Goal: Task Accomplishment & Management: Complete application form

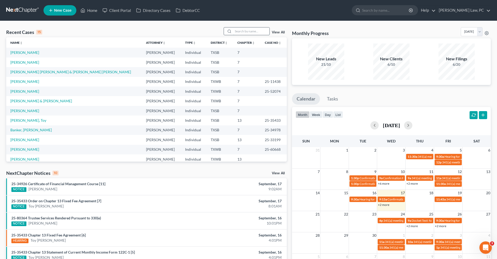
click at [254, 32] on input "search" at bounding box center [251, 31] width 36 height 8
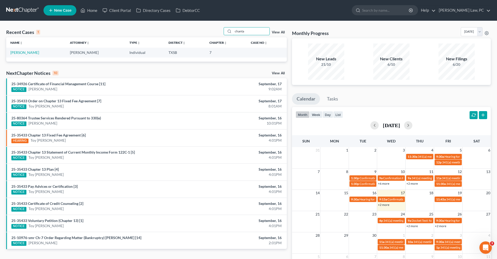
type input "chanta"
click at [35, 55] on td "[PERSON_NAME]" at bounding box center [36, 53] width 60 height 10
click at [32, 54] on link "[PERSON_NAME]" at bounding box center [24, 52] width 29 height 4
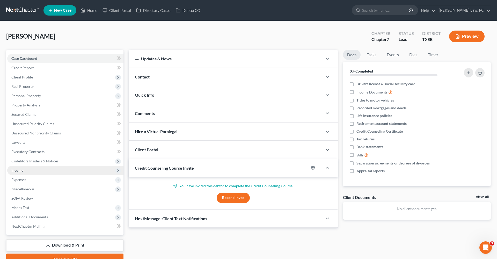
click at [21, 171] on span "Income" at bounding box center [17, 170] width 12 height 4
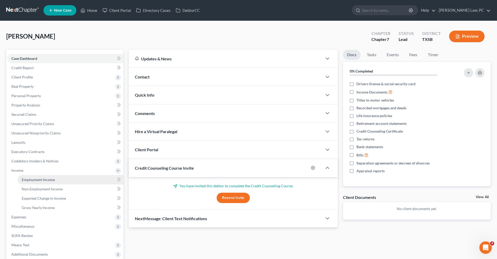
click at [51, 181] on span "Employment Income" at bounding box center [38, 179] width 33 height 4
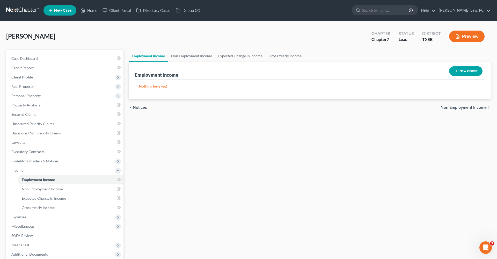
click at [457, 73] on icon "button" at bounding box center [456, 71] width 4 height 4
select select "0"
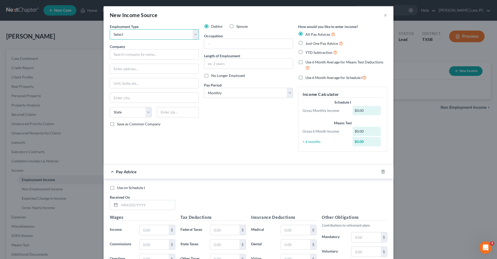
select select "0"
click at [317, 44] on span "Just One Pay Advice" at bounding box center [321, 43] width 33 height 4
click at [311, 44] on input "Just One Pay Advice" at bounding box center [309, 41] width 3 height 3
radio input "true"
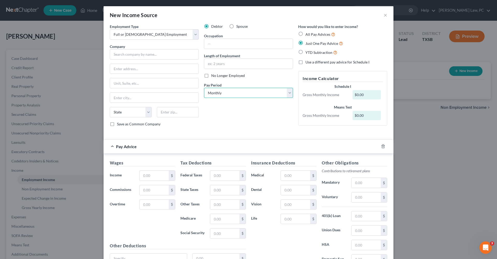
select select "2"
click at [118, 57] on input "text" at bounding box center [154, 54] width 89 height 10
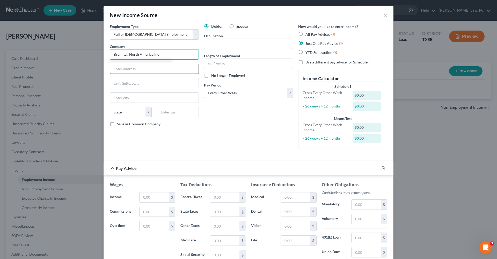
type input "Brenntag North America Inc"
click at [121, 68] on input "text" at bounding box center [154, 69] width 89 height 10
type input "5083 Pottsville Pike"
type input "19605"
click at [195, 137] on div "Employment Type * Select Full or Part Time Employment Self Employment Company *…" at bounding box center [154, 88] width 94 height 129
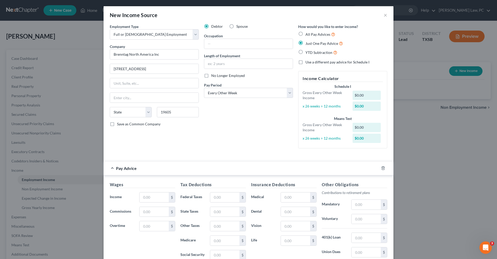
type input "Reading"
select select "39"
click at [153, 197] on input "text" at bounding box center [154, 197] width 29 height 10
type input "2,400.60"
click at [228, 194] on input "text" at bounding box center [224, 197] width 29 height 10
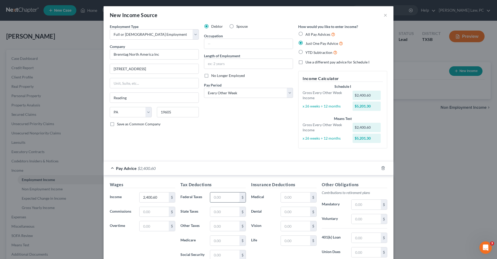
click at [217, 198] on input "text" at bounding box center [224, 197] width 29 height 10
click at [221, 197] on input "text" at bounding box center [224, 197] width 29 height 10
type input "185.08"
click at [222, 251] on input "text" at bounding box center [224, 255] width 29 height 10
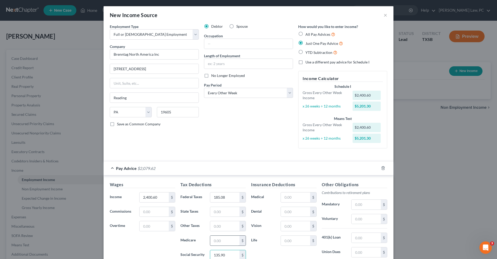
type input "135.90"
click at [223, 242] on input "text" at bounding box center [224, 241] width 29 height 10
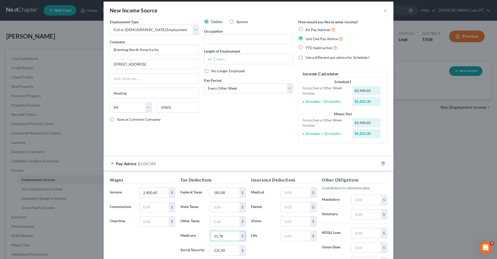
scroll to position [4, 0]
type input "31.78"
click at [221, 36] on input "text" at bounding box center [248, 39] width 89 height 10
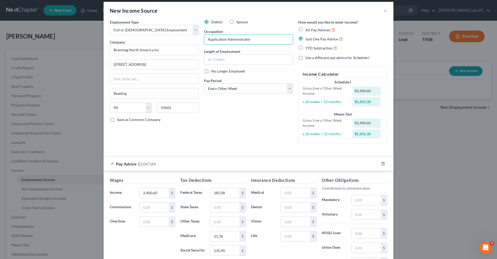
type input "Application Administrator"
click at [242, 113] on div "Debtor Spouse Occupation Application Administrator Length of Employment No Long…" at bounding box center [248, 83] width 94 height 129
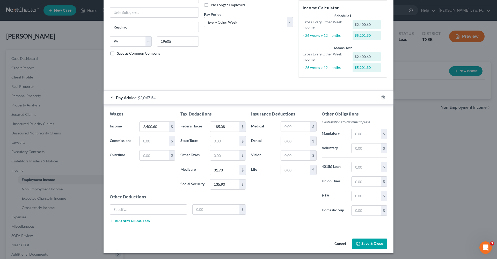
scroll to position [70, 0]
click at [365, 245] on button "Save & Close" at bounding box center [369, 244] width 35 height 11
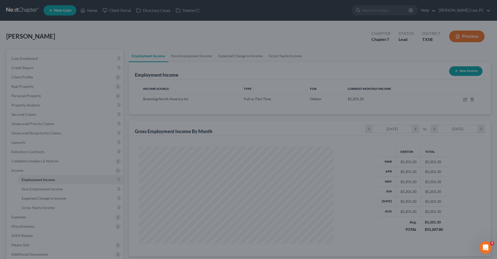
scroll to position [97, 205]
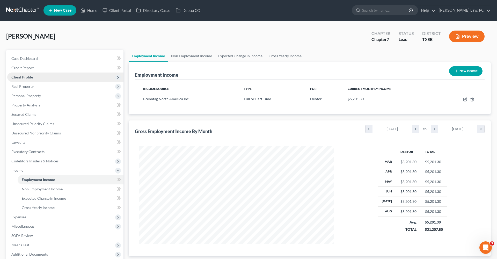
click at [26, 77] on span "Client Profile" at bounding box center [21, 77] width 21 height 4
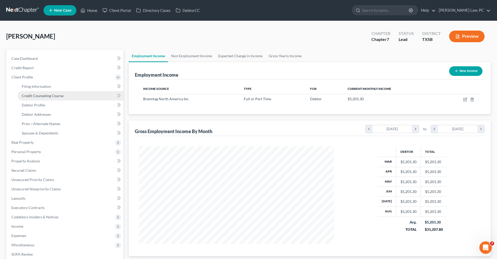
click at [39, 99] on link "Credit Counseling Course" at bounding box center [71, 95] width 106 height 9
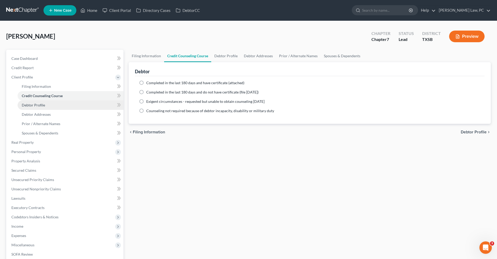
click at [39, 106] on span "Debtor Profile" at bounding box center [33, 105] width 23 height 4
select select "0"
select select "2"
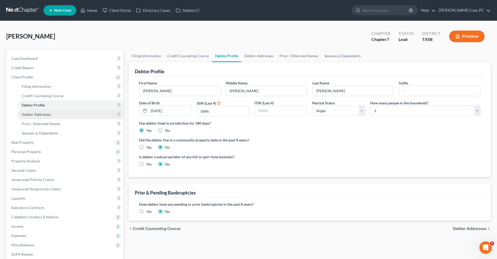
click at [41, 114] on span "Debtor Addresses" at bounding box center [36, 114] width 29 height 4
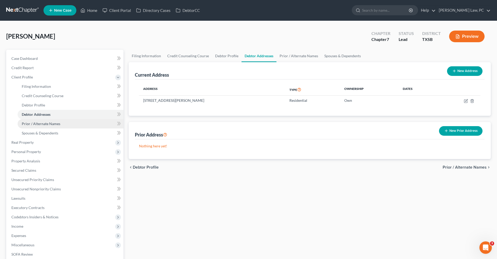
click at [45, 123] on span "Prior / Alternate Names" at bounding box center [41, 123] width 39 height 4
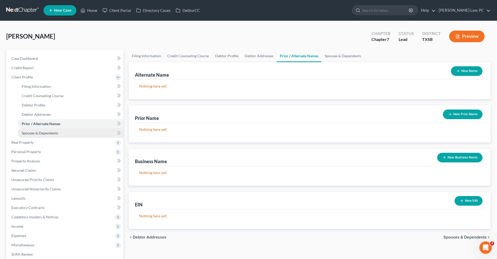
click at [41, 133] on span "Spouses & Dependents" at bounding box center [40, 133] width 37 height 4
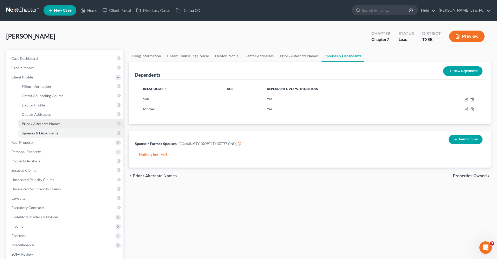
click at [48, 122] on span "Prior / Alternate Names" at bounding box center [41, 123] width 39 height 4
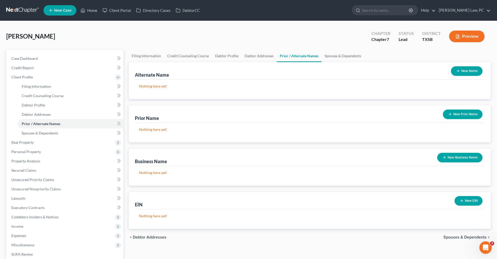
click at [463, 70] on button "New Name" at bounding box center [467, 71] width 32 height 10
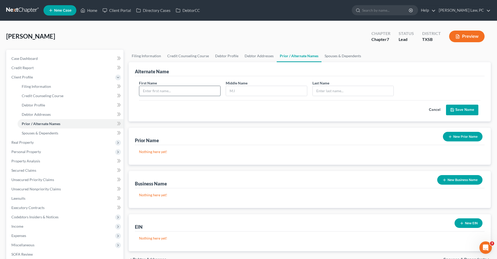
click at [160, 91] on input "text" at bounding box center [179, 91] width 81 height 10
type input "Chantal"
click at [244, 90] on input "text" at bounding box center [266, 91] width 81 height 10
type input "S"
click at [338, 93] on input "text" at bounding box center [353, 91] width 81 height 10
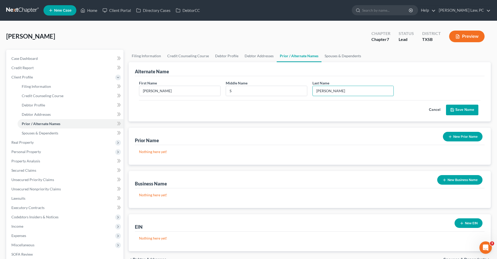
type input "Sutherland"
click at [470, 110] on button "Save Name" at bounding box center [462, 110] width 32 height 11
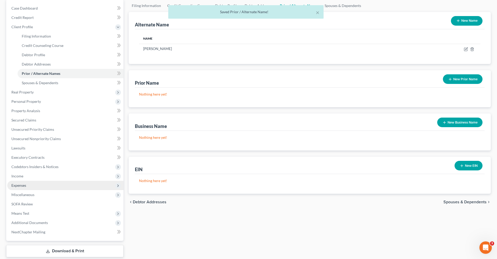
scroll to position [54, 0]
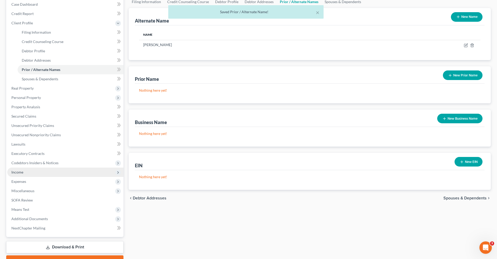
click at [20, 172] on span "Income" at bounding box center [17, 172] width 12 height 4
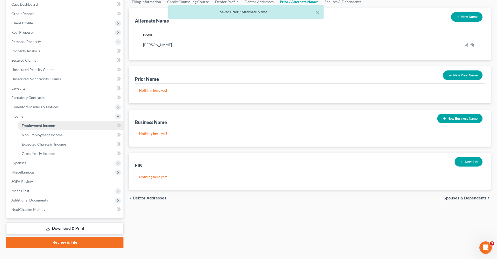
click at [39, 128] on link "Employment Income" at bounding box center [71, 125] width 106 height 9
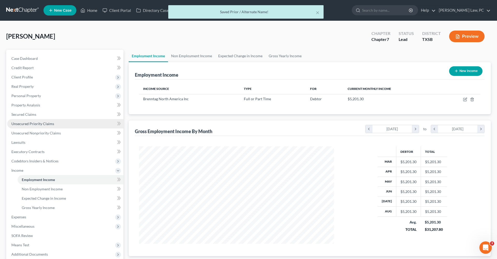
scroll to position [97, 205]
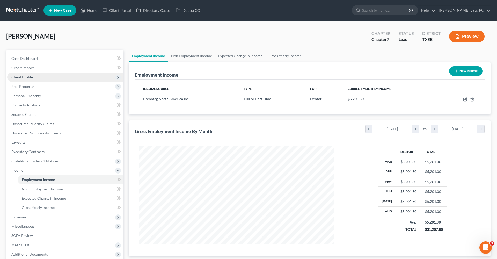
click at [23, 75] on span "Client Profile" at bounding box center [21, 77] width 21 height 4
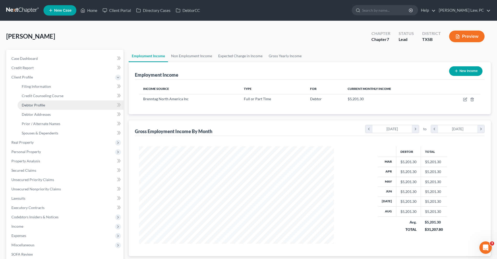
click at [34, 105] on span "Debtor Profile" at bounding box center [33, 105] width 23 height 4
select select "0"
select select "2"
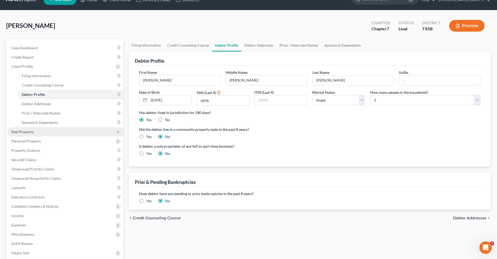
scroll to position [12, 0]
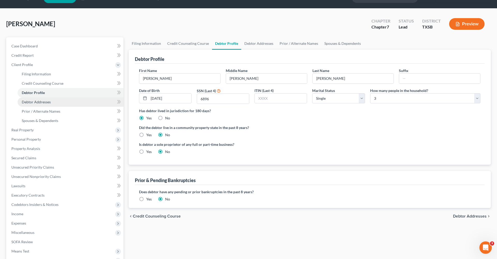
click at [38, 103] on span "Debtor Addresses" at bounding box center [36, 102] width 29 height 4
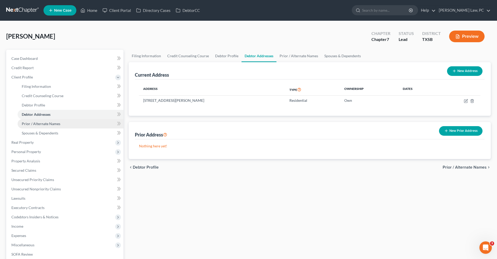
click at [48, 127] on link "Prior / Alternate Names" at bounding box center [71, 123] width 106 height 9
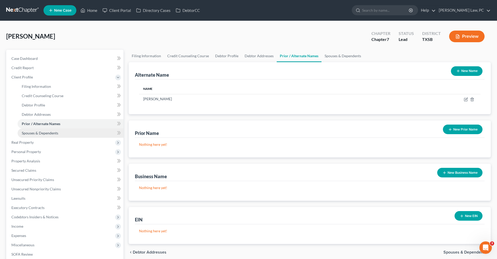
click at [48, 133] on span "Spouses & Dependents" at bounding box center [40, 133] width 37 height 4
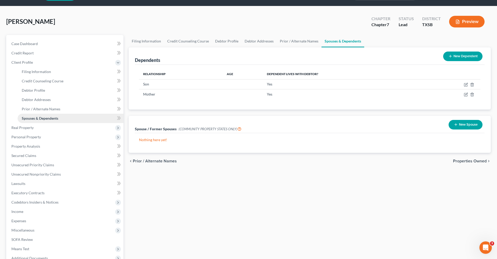
scroll to position [21, 0]
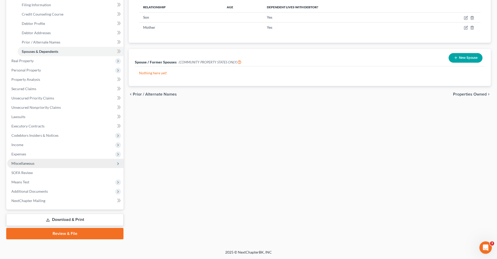
click at [25, 165] on span "Miscellaneous" at bounding box center [65, 163] width 116 height 9
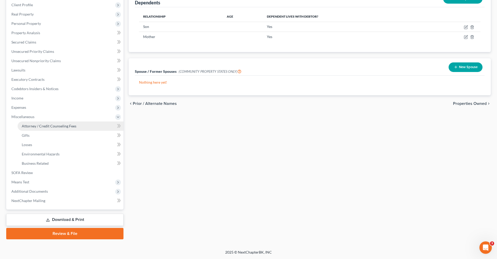
click at [56, 126] on span "Attorney / Credit Counseling Fees" at bounding box center [49, 126] width 55 height 4
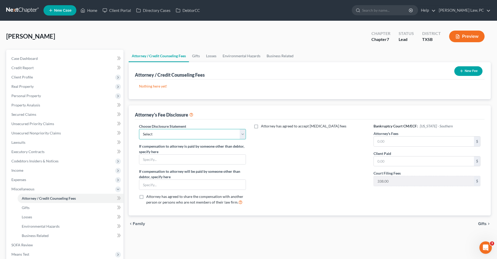
select select "4"
click at [407, 140] on input "text" at bounding box center [424, 141] width 100 height 10
type input "2,400"
click at [404, 161] on input "text" at bounding box center [424, 161] width 100 height 10
type input "2,400"
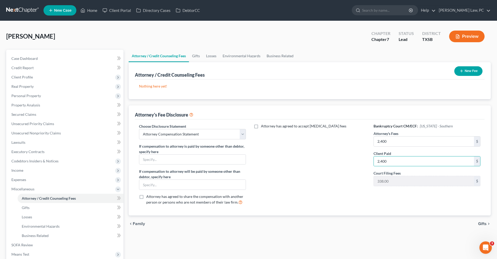
click at [466, 71] on button "New Fee" at bounding box center [468, 71] width 28 height 10
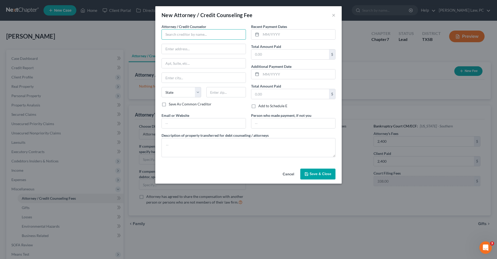
click at [194, 36] on input "text" at bounding box center [204, 34] width 84 height 10
click at [192, 45] on div "Debtorcc" at bounding box center [193, 43] width 54 height 5
type input "Debtorcc"
type input "378 Summit Ave"
type input "Jersey City"
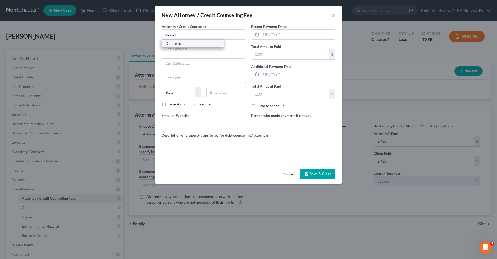
select select "33"
type input "07306"
click at [273, 36] on input "text" at bounding box center [298, 35] width 74 height 10
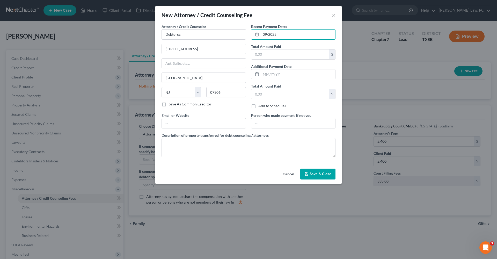
type input "09/2025"
click at [275, 60] on div "Recent Payment Dates 09/2025 Total Amount Paid $ Additional Payment Date Total …" at bounding box center [294, 68] width 90 height 89
click at [270, 55] on input "text" at bounding box center [290, 54] width 78 height 10
type input "14.95"
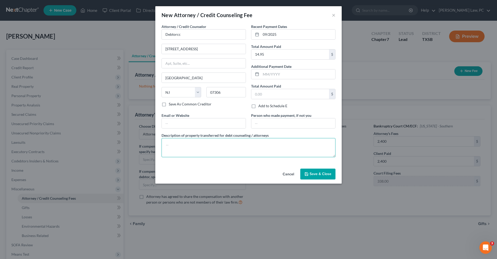
click at [186, 142] on textarea at bounding box center [249, 147] width 174 height 19
type textarea "Credit Counseling"
click at [326, 174] on span "Save & Close" at bounding box center [321, 174] width 22 height 4
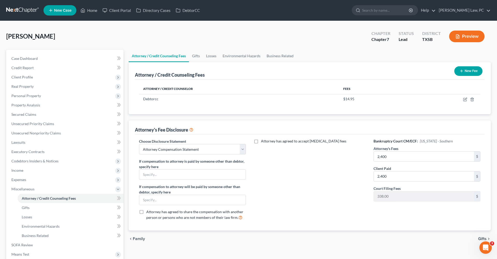
click at [474, 71] on button "New Fee" at bounding box center [468, 71] width 28 height 10
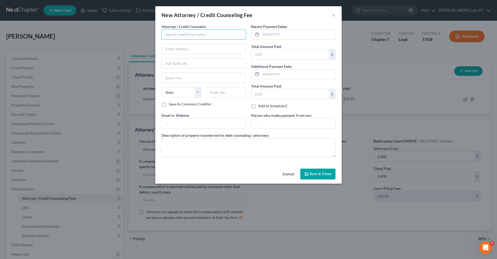
click at [189, 34] on input "text" at bounding box center [204, 34] width 84 height 10
click at [185, 44] on div "Xactus" at bounding box center [193, 43] width 54 height 5
type input "Xactus"
type input "370 Reed Road"
type input "Suite 100"
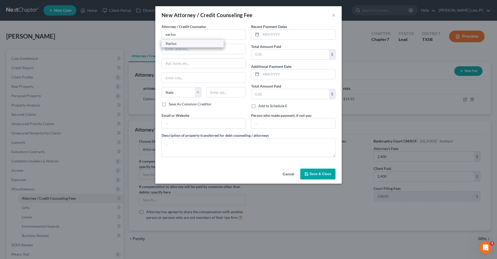
type input "Broomall"
select select "39"
type input "19008"
click at [284, 34] on input "text" at bounding box center [298, 35] width 74 height 10
type input "092025"
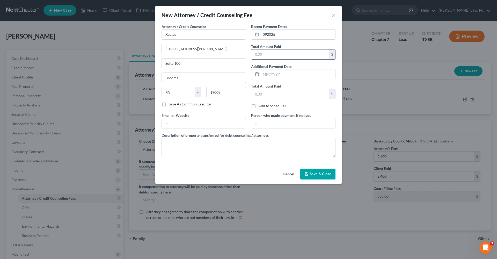
click at [283, 54] on input "text" at bounding box center [290, 54] width 78 height 10
type input "39"
click at [189, 145] on textarea at bounding box center [249, 147] width 174 height 19
type textarea "Credit Report"
click at [317, 175] on span "Save & Close" at bounding box center [321, 174] width 22 height 4
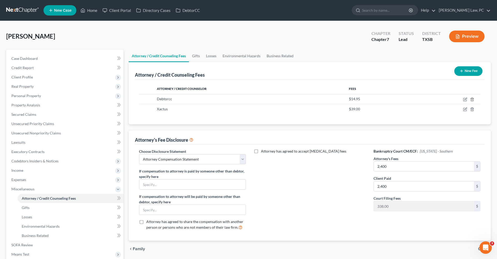
click at [464, 74] on button "New Fee" at bounding box center [468, 71] width 28 height 10
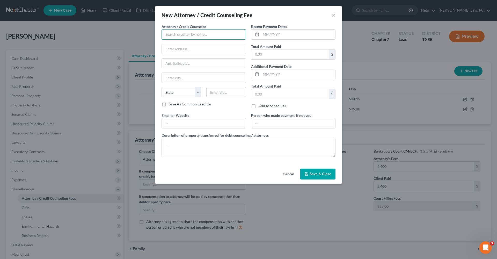
click at [183, 36] on input "text" at bounding box center [204, 34] width 84 height 10
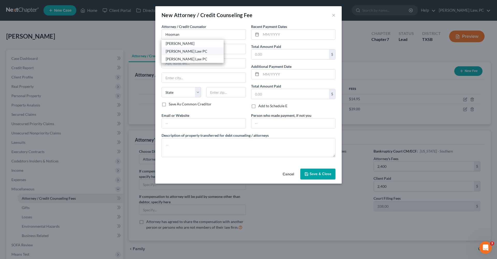
click at [187, 52] on div "Hooman Khoshnood Law PC" at bounding box center [193, 51] width 54 height 5
type input "Hooman Khoshnood Law PC"
type input "505 Huntland Dr"
type input "295"
type input "Austin"
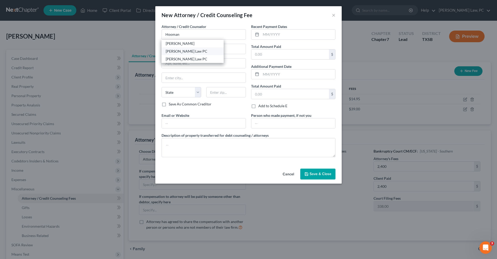
select select "45"
type input "78752"
click at [273, 53] on input "text" at bounding box center [290, 54] width 78 height 10
type input "2,400"
click at [275, 33] on input "text" at bounding box center [298, 35] width 74 height 10
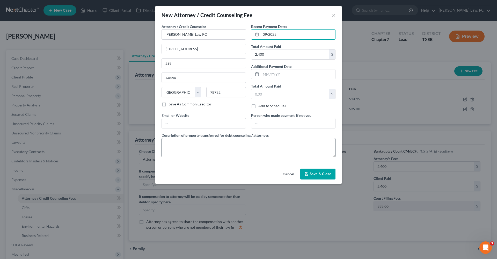
type input "09/2025"
click at [175, 145] on textarea at bounding box center [249, 147] width 174 height 19
type textarea "Attorneys Fees"
click at [313, 177] on button "Save & Close" at bounding box center [317, 174] width 35 height 11
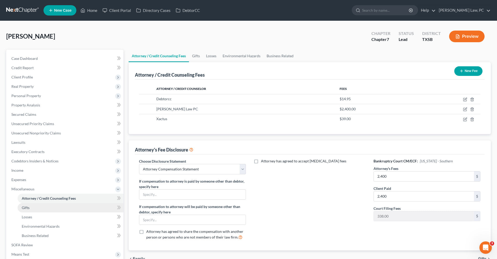
click at [27, 208] on span "Gifts" at bounding box center [26, 207] width 8 height 4
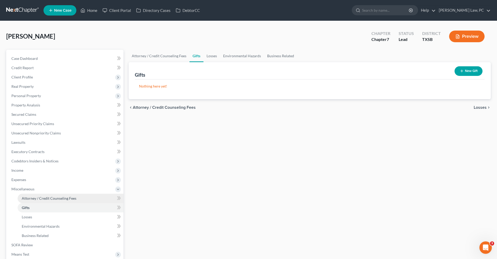
click at [30, 197] on span "Attorney / Credit Counseling Fees" at bounding box center [49, 198] width 55 height 4
select select "4"
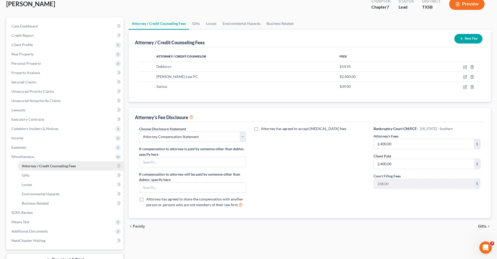
scroll to position [37, 0]
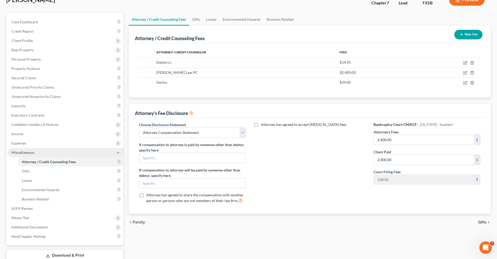
click at [27, 154] on span "Miscellaneous" at bounding box center [22, 152] width 23 height 4
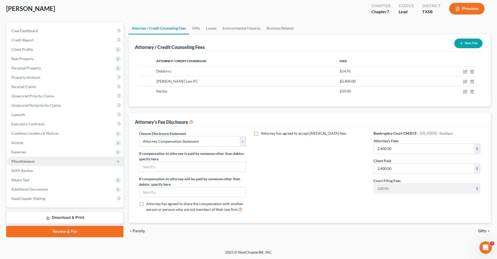
scroll to position [28, 0]
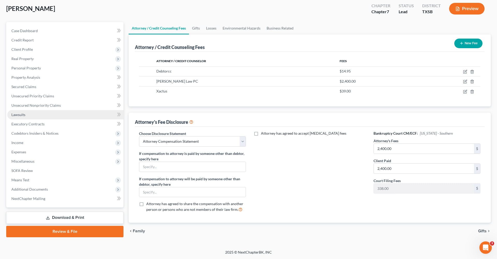
click at [17, 114] on span "Lawsuits" at bounding box center [18, 114] width 14 height 4
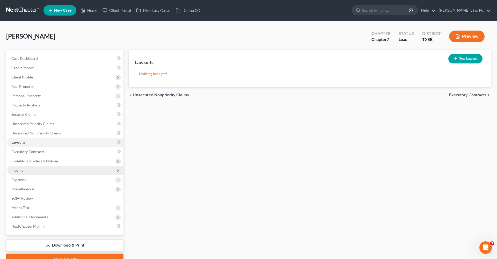
click at [22, 171] on span "Income" at bounding box center [17, 170] width 12 height 4
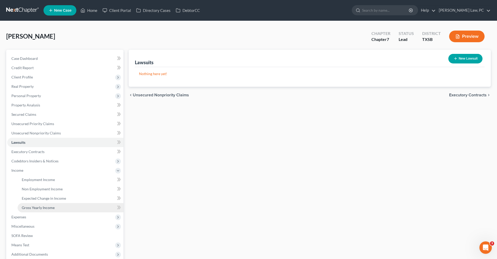
click at [41, 209] on span "Gross Yearly Income" at bounding box center [38, 207] width 33 height 4
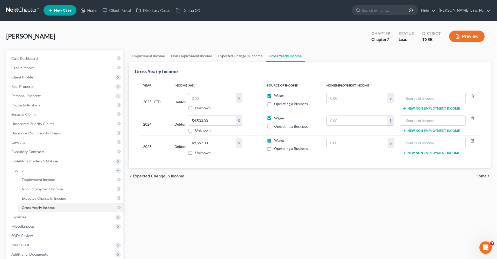
click at [213, 98] on input "text" at bounding box center [212, 98] width 48 height 10
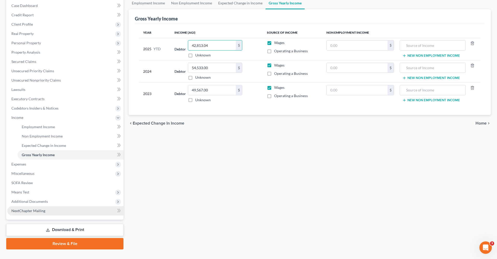
scroll to position [56, 0]
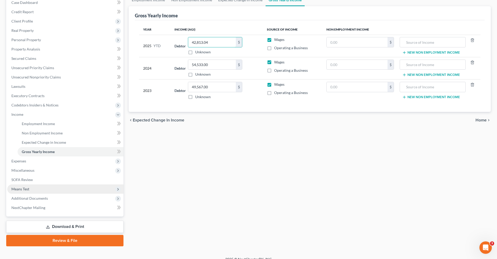
type input "42,813.04"
click at [26, 188] on span "Means Test" at bounding box center [20, 189] width 18 height 4
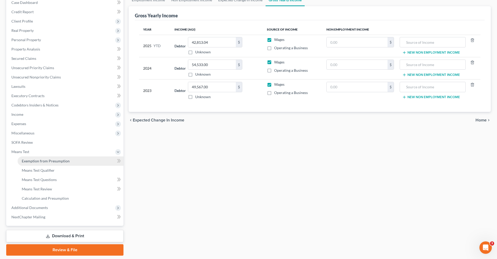
click at [36, 161] on span "Exemption from Presumption" at bounding box center [46, 161] width 48 height 4
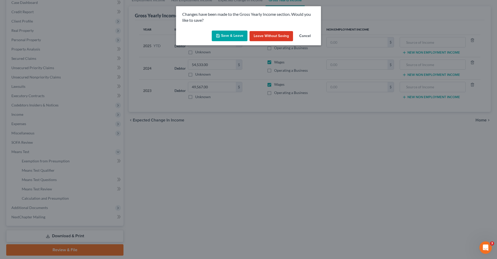
click at [230, 38] on button "Save & Leave" at bounding box center [230, 36] width 36 height 11
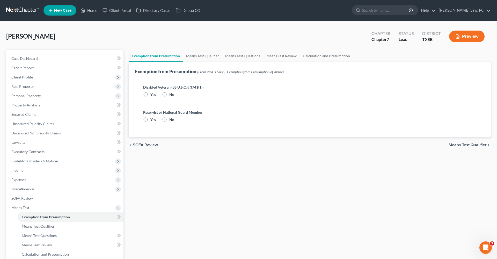
click at [169, 94] on label "No" at bounding box center [171, 94] width 5 height 5
click at [171, 94] on input "No" at bounding box center [172, 93] width 3 height 3
radio input "true"
click at [169, 118] on label "No" at bounding box center [171, 119] width 5 height 5
click at [171, 118] on input "No" at bounding box center [172, 118] width 3 height 3
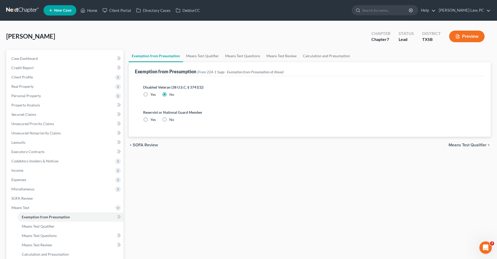
radio input "true"
click at [194, 55] on link "Means Test Qualifier" at bounding box center [202, 56] width 39 height 12
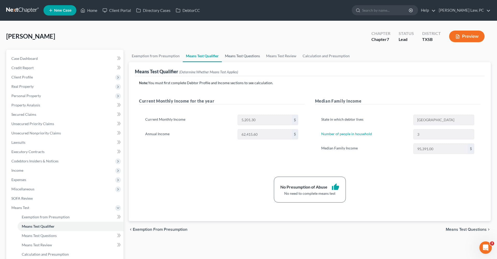
click at [232, 55] on link "Means Test Questions" at bounding box center [242, 56] width 41 height 12
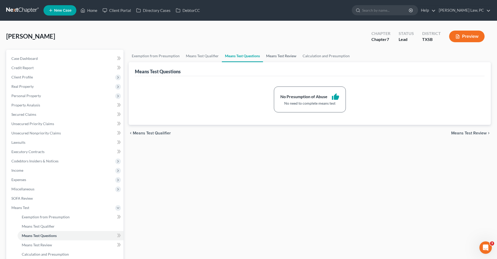
click at [279, 59] on link "Means Test Review" at bounding box center [281, 56] width 37 height 12
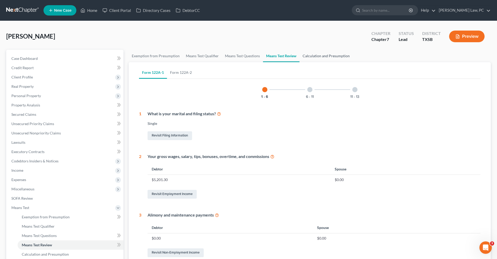
click at [338, 54] on link "Calculation and Presumption" at bounding box center [326, 56] width 53 height 12
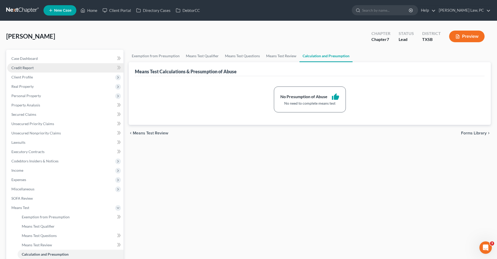
click at [32, 70] on span "Credit Report" at bounding box center [22, 67] width 22 height 4
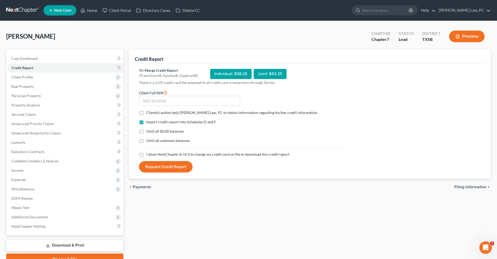
click at [20, 10] on link at bounding box center [22, 10] width 33 height 9
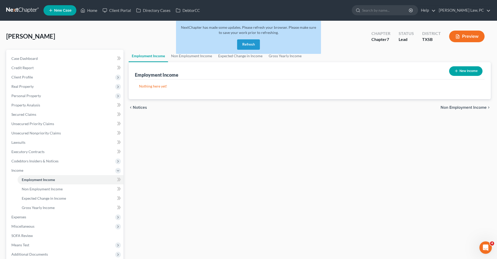
click at [27, 10] on link at bounding box center [22, 10] width 33 height 9
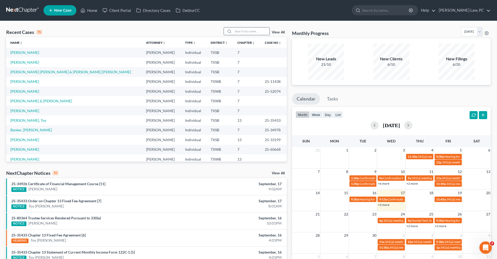
click at [248, 31] on input "search" at bounding box center [251, 31] width 36 height 8
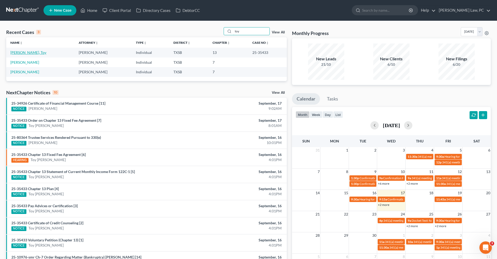
type input "toy"
click at [27, 52] on link "[PERSON_NAME], Toy" at bounding box center [28, 52] width 36 height 4
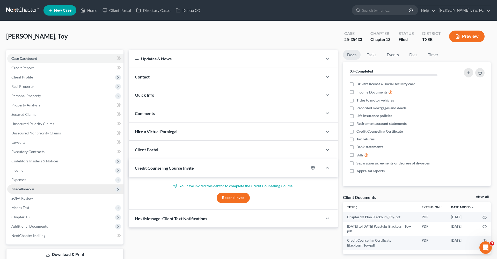
click at [21, 191] on span "Miscellaneous" at bounding box center [22, 189] width 23 height 4
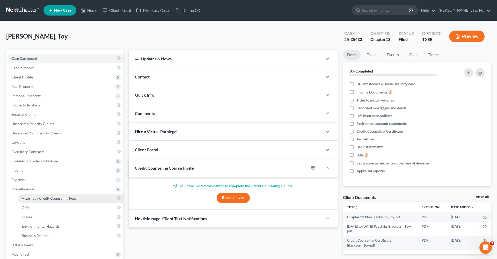
click at [35, 200] on link "Attorney / Credit Counseling Fees" at bounding box center [71, 198] width 106 height 9
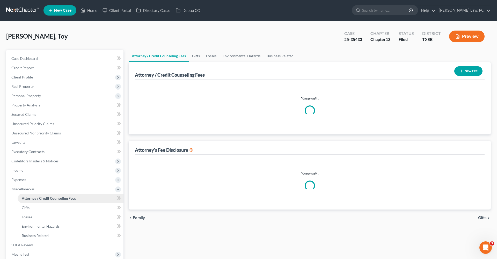
select select "4"
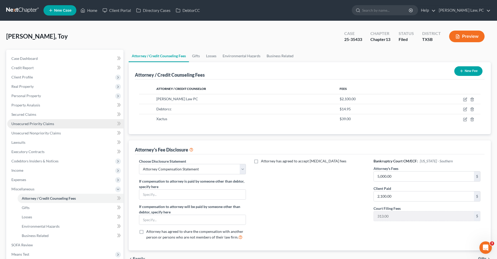
click at [32, 125] on span "Unsecured Priority Claims" at bounding box center [32, 123] width 43 height 4
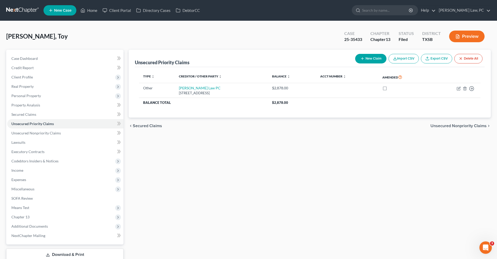
click at [23, 12] on link at bounding box center [22, 10] width 33 height 9
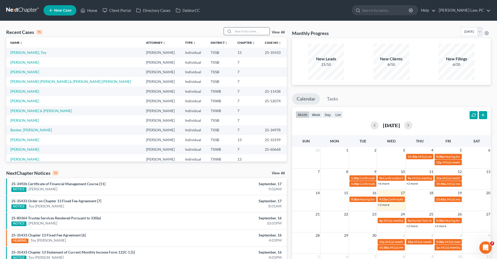
click at [241, 33] on input "search" at bounding box center [251, 31] width 36 height 8
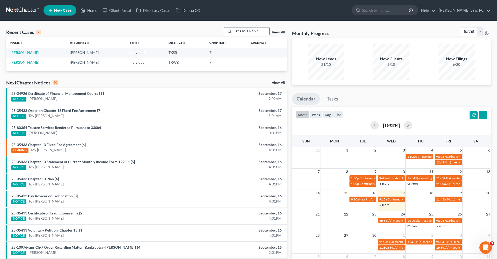
type input "Santos"
drag, startPoint x: 241, startPoint y: 33, endPoint x: 24, endPoint y: 53, distance: 218.4
click at [24, 53] on link "[PERSON_NAME]" at bounding box center [24, 52] width 29 height 4
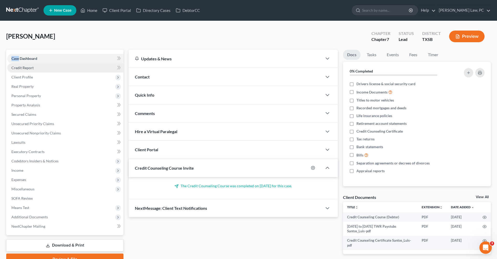
click at [24, 69] on span "Credit Report" at bounding box center [22, 67] width 22 height 4
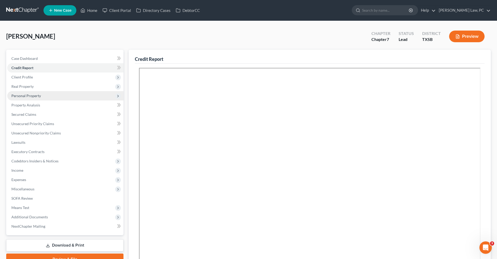
click at [29, 95] on span "Personal Property" at bounding box center [26, 95] width 30 height 4
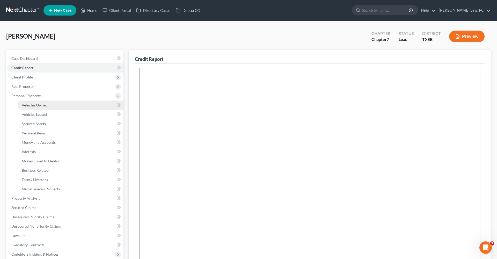
click at [38, 104] on span "Vehicles Owned" at bounding box center [35, 105] width 26 height 4
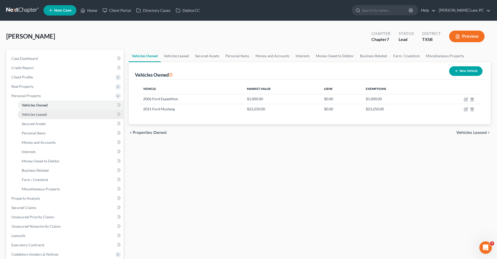
click at [41, 113] on span "Vehicles Leased" at bounding box center [34, 114] width 25 height 4
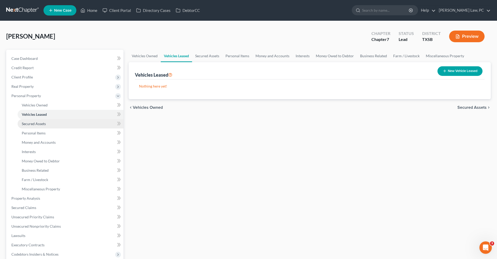
click at [40, 120] on link "Secured Assets" at bounding box center [71, 123] width 106 height 9
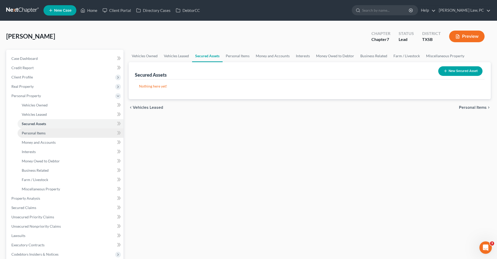
click at [41, 130] on link "Personal Items" at bounding box center [71, 132] width 106 height 9
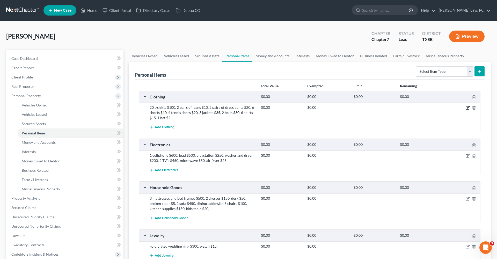
click at [469, 107] on icon "button" at bounding box center [468, 108] width 4 height 4
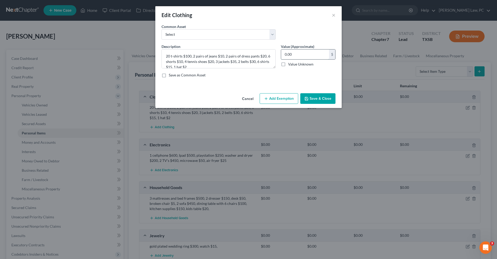
click at [296, 55] on input "0.00" at bounding box center [305, 54] width 48 height 10
drag, startPoint x: 296, startPoint y: 55, endPoint x: 281, endPoint y: 53, distance: 15.4
click at [281, 53] on input "0.00" at bounding box center [305, 54] width 48 height 10
type input "242"
click at [271, 97] on button "Add Exemption" at bounding box center [279, 98] width 39 height 11
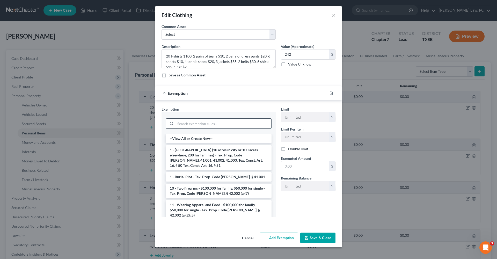
click at [207, 121] on input "search" at bounding box center [224, 124] width 96 height 10
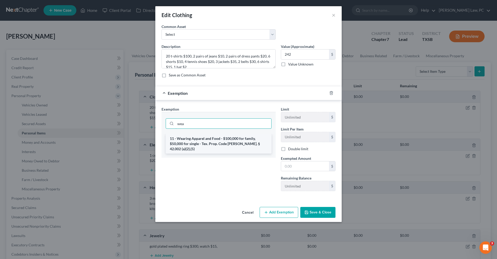
type input "wea"
click at [220, 144] on li "11 - Wearing Apparel and Food - $100,000 for family, $50,000 for single - Tex. …" at bounding box center [219, 144] width 106 height 20
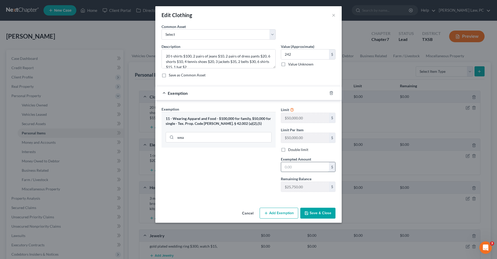
click at [303, 164] on input "text" at bounding box center [305, 167] width 48 height 10
type input "242"
click at [319, 215] on button "Save & Close" at bounding box center [317, 213] width 35 height 11
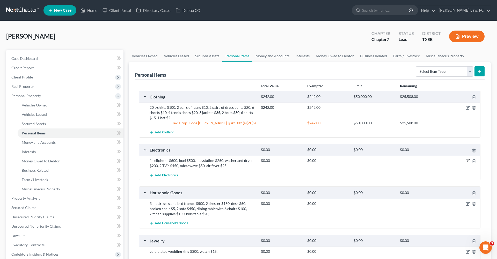
click at [467, 159] on icon "button" at bounding box center [467, 160] width 3 height 3
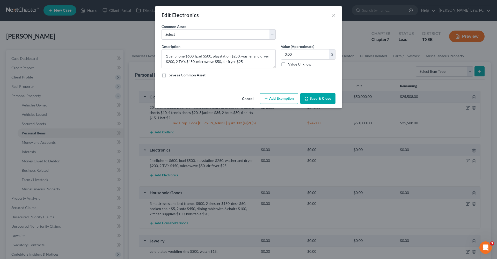
click at [280, 99] on button "Add Exemption" at bounding box center [279, 98] width 39 height 11
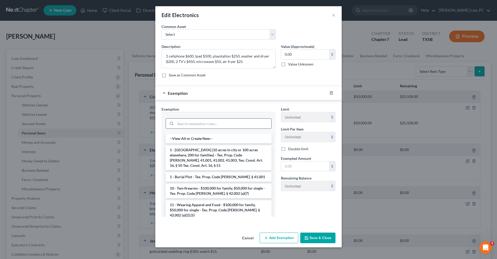
click at [203, 125] on input "search" at bounding box center [224, 124] width 96 height 10
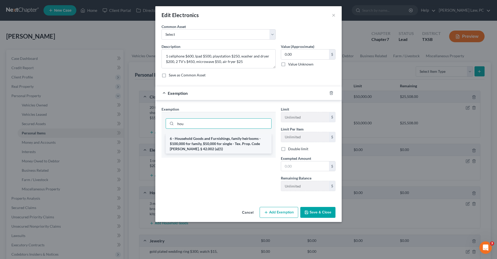
type input "hou"
click at [223, 147] on li "6 - Household Goods and Furnishings, family heirlooms - $100,000 for family, $5…" at bounding box center [219, 144] width 106 height 20
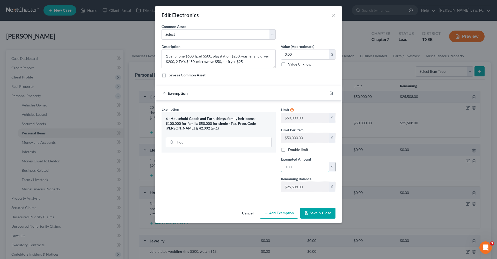
click at [294, 169] on input "text" at bounding box center [305, 167] width 48 height 10
click at [307, 165] on input "text" at bounding box center [305, 167] width 48 height 10
type input "2,075"
drag, startPoint x: 294, startPoint y: 55, endPoint x: 273, endPoint y: 55, distance: 21.5
click at [273, 55] on div "Description * 1 cellphone $600, Ipad $500, playstation $250, washer and dryer $…" at bounding box center [248, 63] width 179 height 38
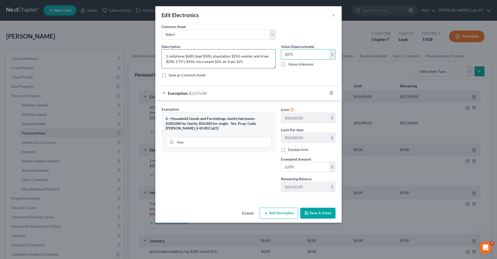
type input "2,075"
click at [312, 216] on button "Save & Close" at bounding box center [317, 213] width 35 height 11
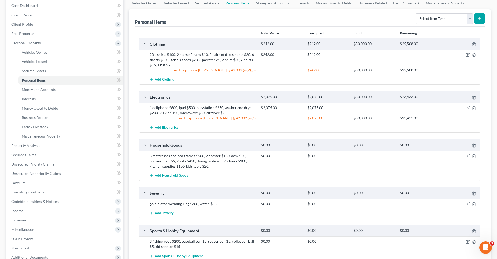
scroll to position [53, 0]
click at [467, 156] on icon "button" at bounding box center [468, 156] width 4 height 4
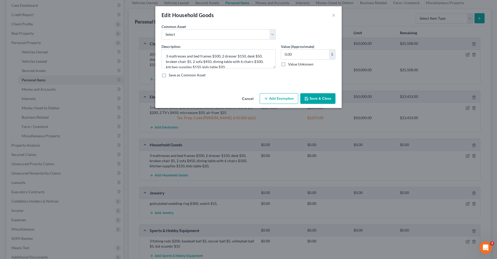
click at [291, 96] on button "Add Exemption" at bounding box center [279, 98] width 39 height 11
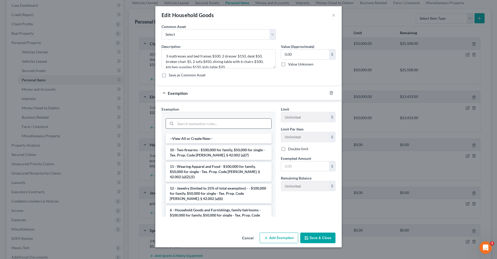
click at [201, 123] on input "search" at bounding box center [224, 124] width 96 height 10
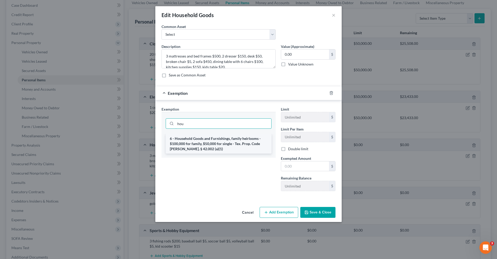
type input "hou"
click at [214, 140] on li "6 - Household Goods and Furnishings, family heirlooms - $100,000 for family, $5…" at bounding box center [219, 144] width 106 height 20
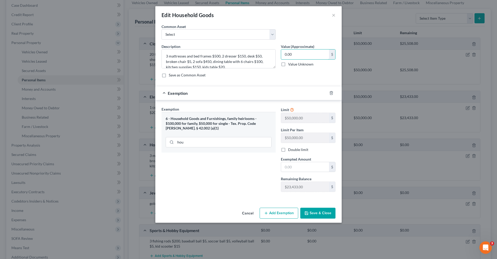
drag, startPoint x: 300, startPoint y: 55, endPoint x: 279, endPoint y: 51, distance: 21.3
click at [279, 51] on div "Value (Approximate) 0.00 $ Value Unknown Balance Undetermined 0.00 $ Value Unkn…" at bounding box center [308, 56] width 60 height 25
type input "1,425"
click at [293, 165] on input "text" at bounding box center [305, 167] width 48 height 10
type input "1,425"
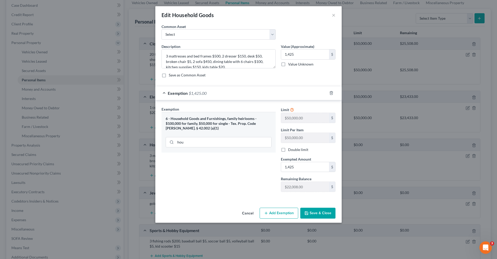
click at [321, 209] on button "Save & Close" at bounding box center [317, 213] width 35 height 11
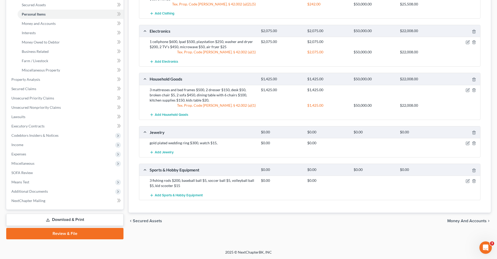
scroll to position [119, 0]
click at [466, 144] on icon "button" at bounding box center [468, 143] width 4 height 4
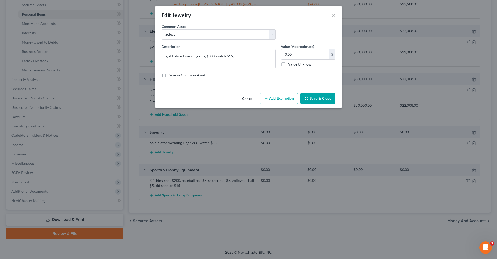
click at [286, 103] on button "Add Exemption" at bounding box center [279, 98] width 39 height 11
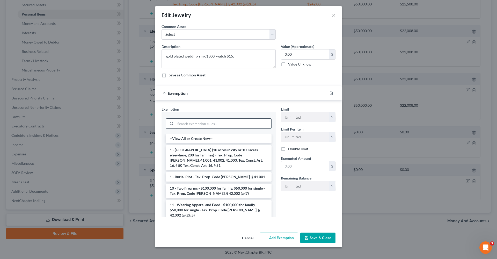
click at [205, 123] on input "search" at bounding box center [224, 124] width 96 height 10
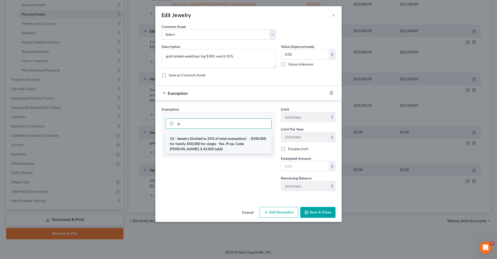
type input "je"
click at [219, 140] on li "12 - Jewelry (limited to 25% of total exemption) - - $100,000 for family, $50,0…" at bounding box center [219, 144] width 106 height 20
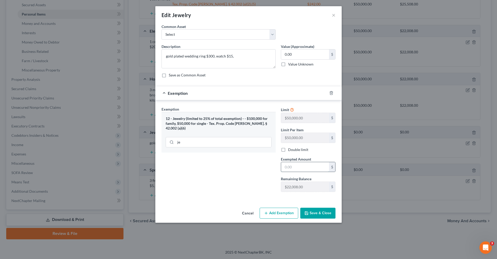
click at [289, 167] on input "text" at bounding box center [305, 167] width 48 height 10
type input "315"
drag, startPoint x: 293, startPoint y: 53, endPoint x: 278, endPoint y: 53, distance: 15.0
click at [278, 53] on div "Value (Approximate) 0.00 $ Value Unknown Balance Undetermined 0.00 $ Value Unkn…" at bounding box center [308, 56] width 60 height 25
type input "315"
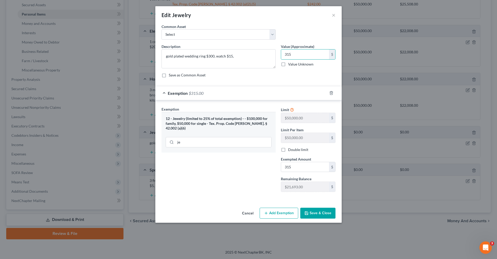
click at [319, 211] on button "Save & Close" at bounding box center [317, 213] width 35 height 11
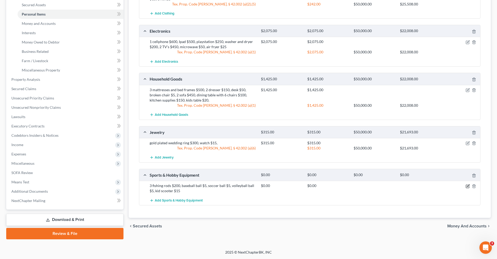
click at [468, 186] on icon "button" at bounding box center [468, 186] width 4 height 4
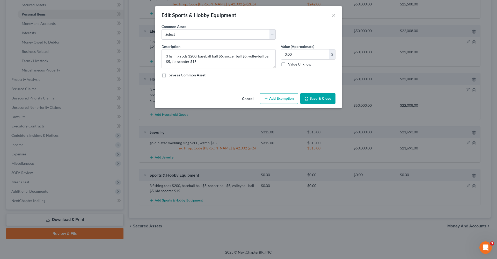
click at [281, 96] on button "Add Exemption" at bounding box center [279, 98] width 39 height 11
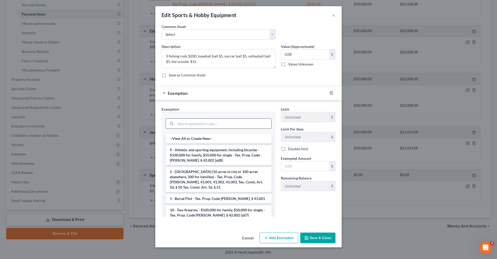
click at [223, 122] on input "search" at bounding box center [224, 124] width 96 height 10
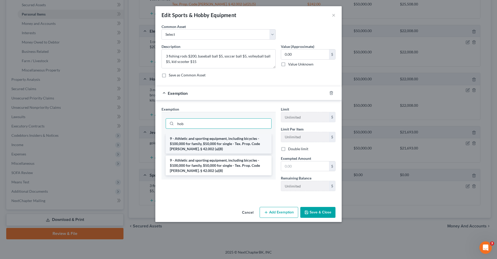
type input "hob"
click at [233, 139] on li "9 - Athletic and sporting equipment, including bicycles - $100,000 for family, …" at bounding box center [219, 144] width 106 height 20
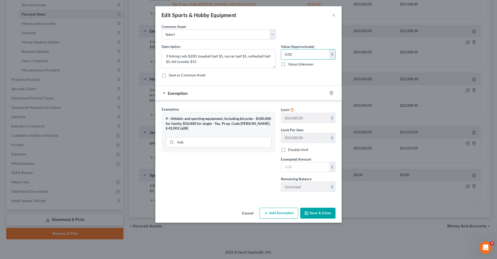
drag, startPoint x: 295, startPoint y: 53, endPoint x: 280, endPoint y: 53, distance: 14.5
click at [280, 53] on div "Value (Approximate) 0.00 $ Value Unknown Balance Undetermined 0.00 $ Value Unkn…" at bounding box center [308, 56] width 60 height 25
type input "230"
click at [290, 166] on input "text" at bounding box center [305, 167] width 48 height 10
type input "230"
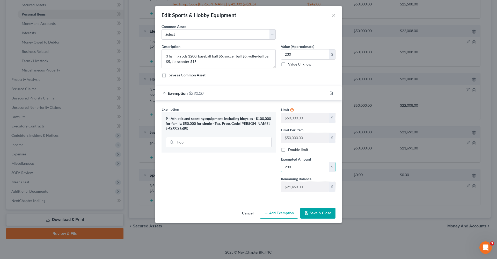
click at [322, 211] on button "Save & Close" at bounding box center [317, 213] width 35 height 11
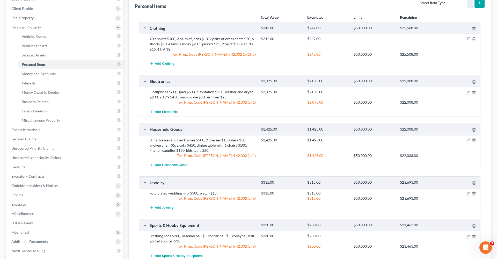
scroll to position [14, 0]
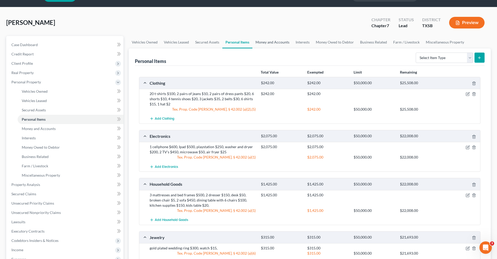
click at [266, 40] on link "Money and Accounts" at bounding box center [272, 42] width 40 height 12
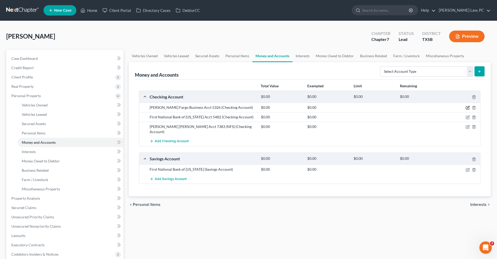
click at [467, 106] on icon "button" at bounding box center [467, 107] width 3 height 3
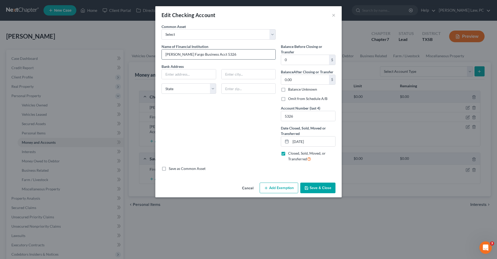
drag, startPoint x: 184, startPoint y: 55, endPoint x: 163, endPoint y: 54, distance: 21.0
paste input "2714 Smith St, Houston, TX 77006"
drag, startPoint x: 195, startPoint y: 75, endPoint x: 213, endPoint y: 74, distance: 18.4
click at [213, 74] on input "2714 Smith St, Houston, TX 77006" at bounding box center [189, 74] width 54 height 10
type input "2714 Smith St, Houston, TX"
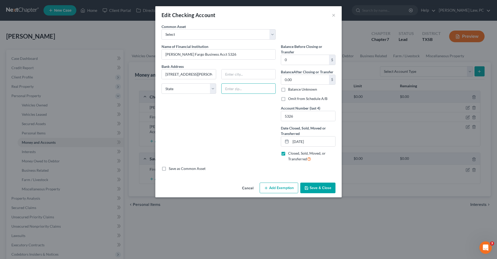
paste input "77006"
type input "77006"
type input "Houston"
select select "45"
drag, startPoint x: 189, startPoint y: 75, endPoint x: 230, endPoint y: 74, distance: 41.2
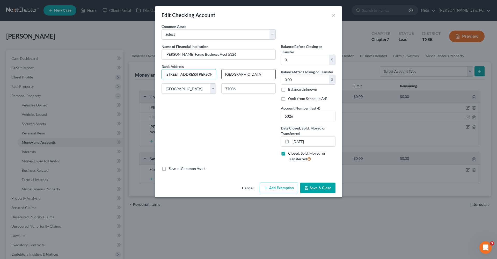
click at [230, 74] on div "Bank Address 2714 Smith St, Houston, TX Houston State AL AK AR AZ CA CO CT DE D…" at bounding box center [218, 81] width 119 height 34
type input "2714 Smith St"
click at [321, 184] on button "Save & Close" at bounding box center [317, 188] width 35 height 11
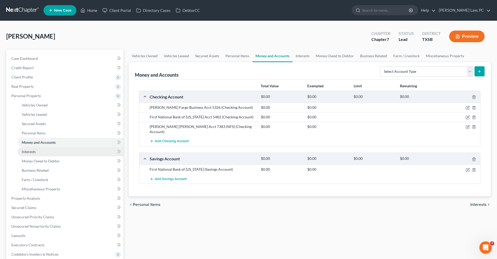
click at [29, 152] on span "Interests" at bounding box center [29, 151] width 14 height 4
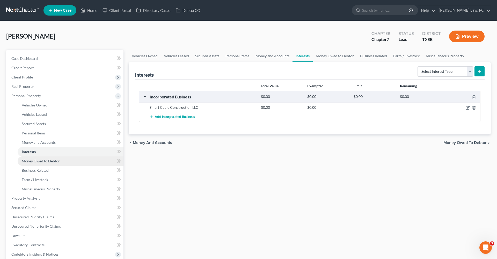
click at [37, 163] on link "Money Owed to Debtor" at bounding box center [71, 160] width 106 height 9
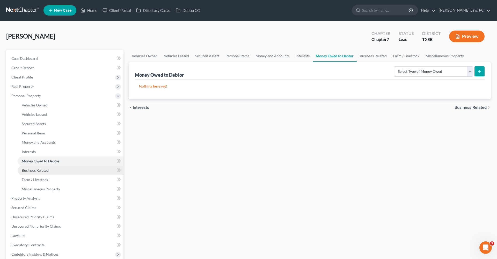
click at [35, 171] on span "Business Related" at bounding box center [35, 170] width 27 height 4
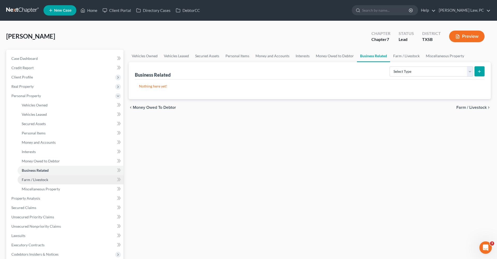
click at [38, 177] on span "Farm / Livestock" at bounding box center [35, 179] width 26 height 4
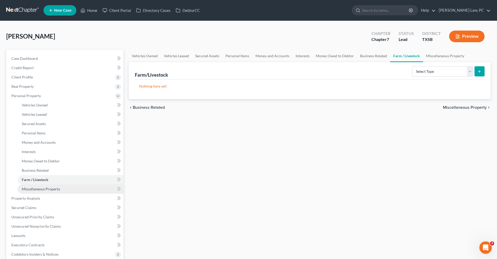
click at [45, 191] on span "Miscellaneous Property" at bounding box center [41, 189] width 38 height 4
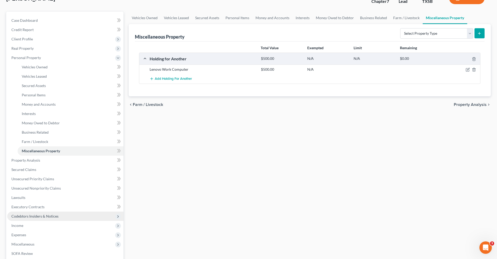
scroll to position [41, 0]
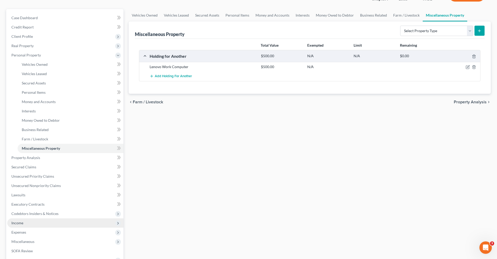
click at [21, 223] on span "Income" at bounding box center [17, 223] width 12 height 4
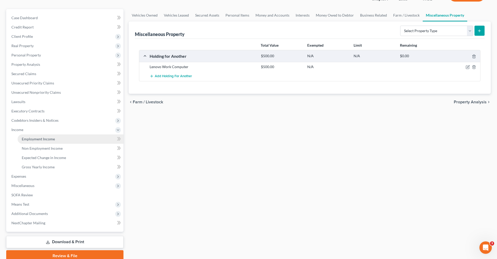
click at [41, 141] on span "Employment Income" at bounding box center [38, 139] width 33 height 4
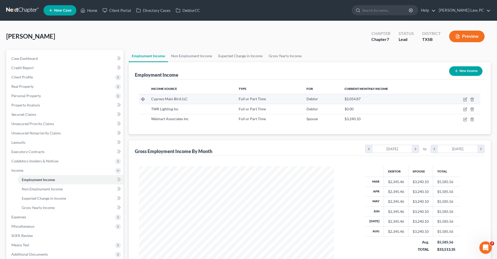
scroll to position [97, 205]
click at [465, 99] on icon "button" at bounding box center [465, 99] width 2 height 2
select select "0"
select select "45"
select select "2"
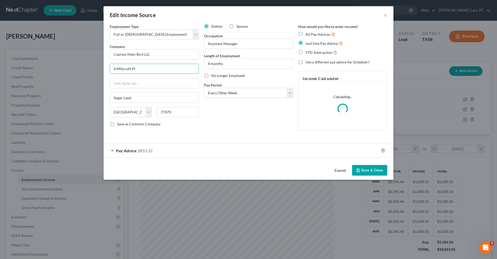
drag, startPoint x: 139, startPoint y: 67, endPoint x: 97, endPoint y: 66, distance: 41.9
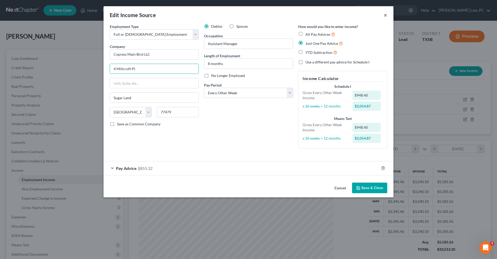
click at [385, 15] on button "×" at bounding box center [386, 15] width 4 height 6
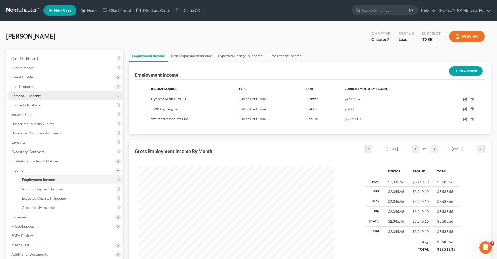
click at [19, 95] on span "Personal Property" at bounding box center [26, 95] width 30 height 4
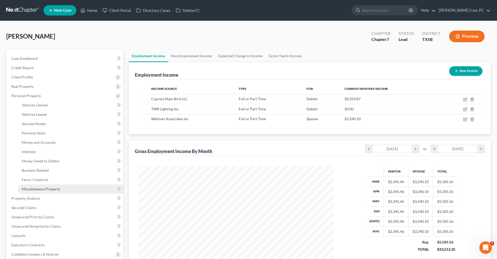
click at [38, 188] on span "Miscellaneous Property" at bounding box center [41, 189] width 38 height 4
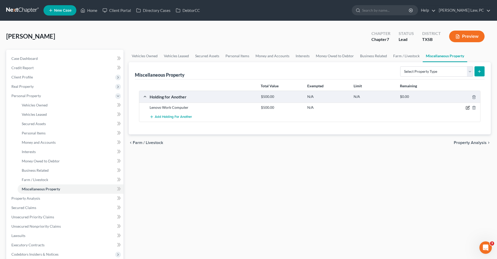
click at [468, 109] on icon "button" at bounding box center [468, 108] width 4 height 4
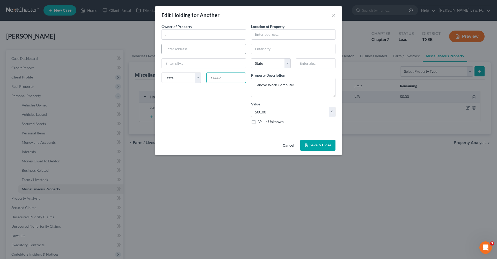
type input "77449"
type input "Katy"
select select "45"
paste input "4 Millcroft PI"
type input "4 Millcroft PI"
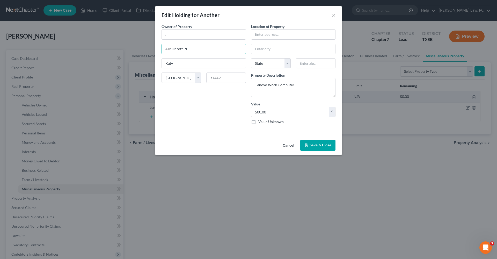
click at [184, 40] on div "Owner of Property * . 4 Millcroft PI Katy State AL AK AR AZ CA CO CT DE DC FL G…" at bounding box center [204, 76] width 90 height 105
drag, startPoint x: 178, startPoint y: 34, endPoint x: 155, endPoint y: 34, distance: 22.8
type input "Cypress"
click at [315, 147] on button "Save & Close" at bounding box center [317, 145] width 35 height 11
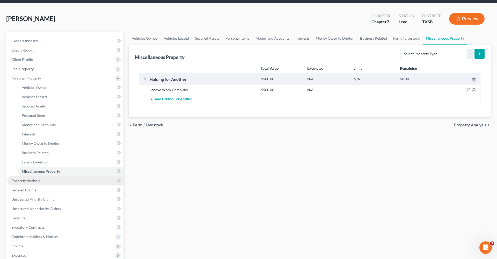
scroll to position [28, 0]
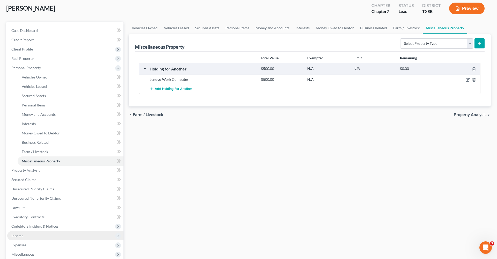
click at [20, 234] on span "Income" at bounding box center [17, 235] width 12 height 4
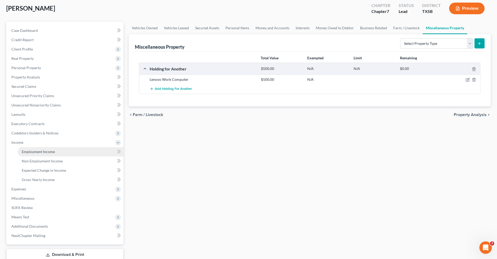
click at [50, 152] on span "Employment Income" at bounding box center [38, 151] width 33 height 4
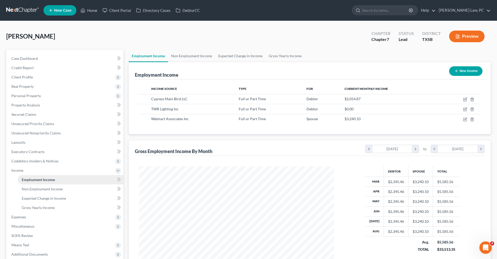
scroll to position [97, 205]
drag, startPoint x: 186, startPoint y: 100, endPoint x: 144, endPoint y: 99, distance: 42.2
click at [144, 99] on tr "Cypress Main Bird LLC Full or Part Time Debtor $2,054.87" at bounding box center [309, 99] width 341 height 10
copy span "Cypress Main Bird LLC"
click at [29, 94] on span "Personal Property" at bounding box center [26, 95] width 30 height 4
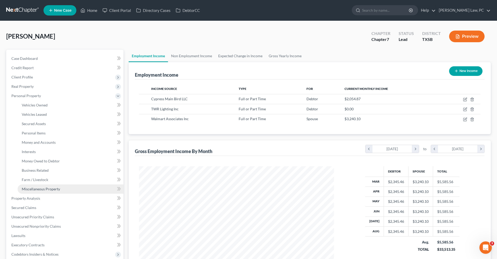
click at [47, 186] on link "Miscellaneous Property" at bounding box center [71, 188] width 106 height 9
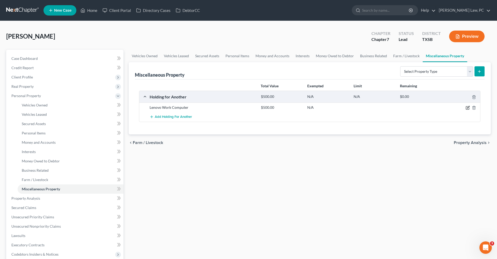
click at [468, 106] on icon "button" at bounding box center [468, 108] width 4 height 4
select select "45"
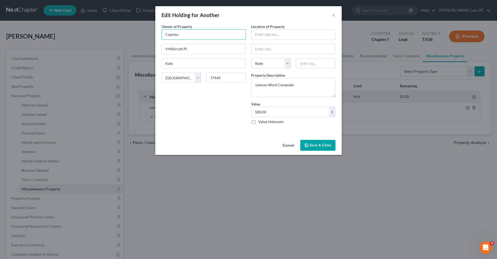
drag, startPoint x: 185, startPoint y: 37, endPoint x: 151, endPoint y: 33, distance: 34.1
paste input "Main Bird LLC"
type input "Cypress Main Bird LLC"
click at [330, 142] on button "Save & Close" at bounding box center [317, 145] width 35 height 11
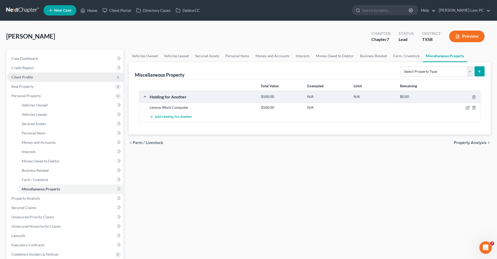
click at [22, 74] on span "Client Profile" at bounding box center [65, 76] width 116 height 9
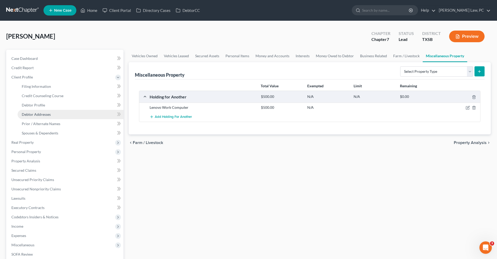
click at [38, 114] on span "Debtor Addresses" at bounding box center [36, 114] width 29 height 4
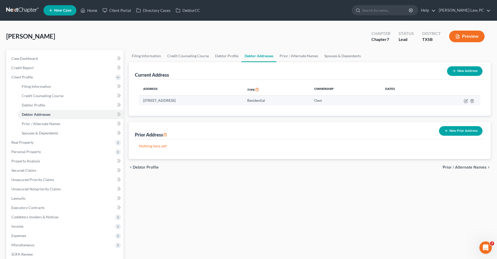
drag, startPoint x: 205, startPoint y: 101, endPoint x: 140, endPoint y: 101, distance: 65.2
click at [140, 101] on td "5734 Adelaide River Dr, Katy, TX 77449" at bounding box center [191, 101] width 104 height 10
copy td "5734 Adelaide River Dr, Katy, TX 77449"
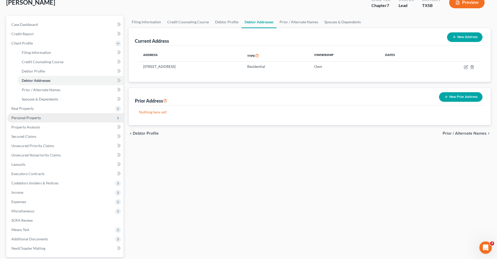
scroll to position [44, 0]
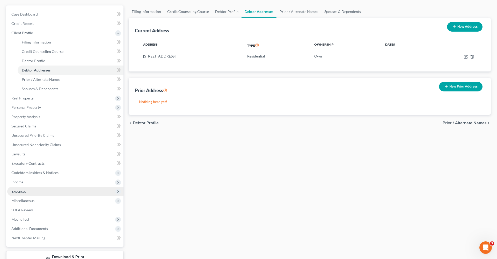
click at [19, 191] on span "Expenses" at bounding box center [18, 191] width 15 height 4
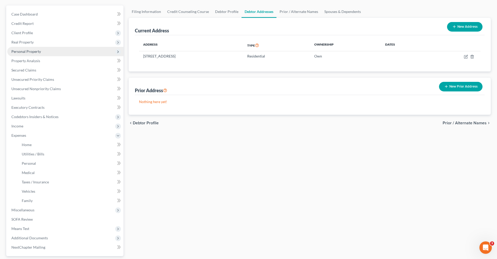
click at [30, 52] on span "Personal Property" at bounding box center [26, 51] width 30 height 4
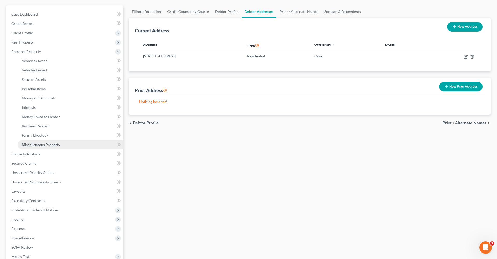
click at [47, 144] on span "Miscellaneous Property" at bounding box center [41, 144] width 38 height 4
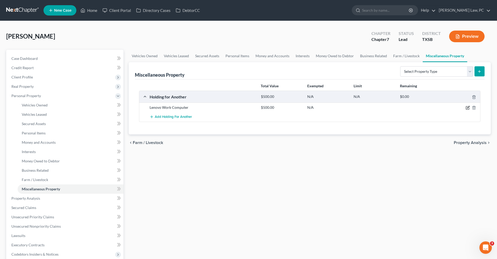
click at [469, 108] on icon "button" at bounding box center [468, 108] width 4 height 4
select select "45"
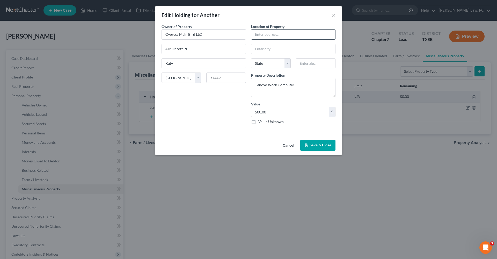
paste input "5734 Adelaide River Dr, Katy, TX 77449"
drag, startPoint x: 320, startPoint y: 34, endPoint x: 308, endPoint y: 34, distance: 12.4
click at [308, 34] on input "5734 Adelaide River Dr, Katy, TX 77449" at bounding box center [293, 35] width 84 height 10
type input "5734 Adelaide River Dr, Katy, TX"
paste input "77449"
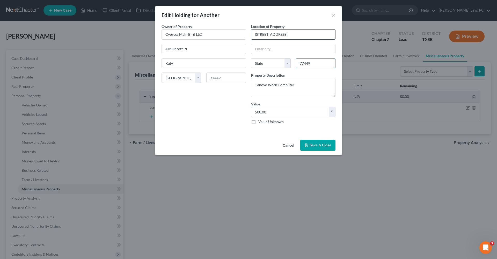
type input "77449"
type input "Katy"
select select "45"
click at [310, 36] on input "5734 Adelaide River Dr, Katy, TX" at bounding box center [293, 35] width 84 height 10
type input "5734 Adelaide River Dr."
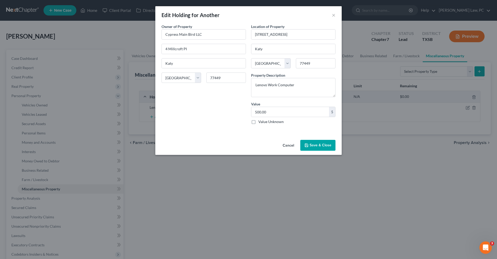
click at [320, 146] on button "Save & Close" at bounding box center [317, 145] width 35 height 11
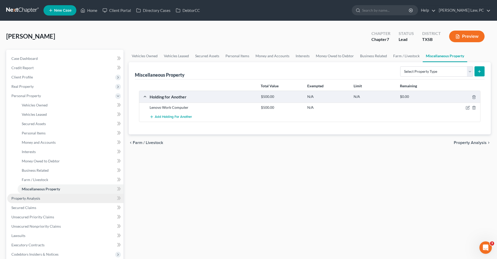
click at [16, 200] on span "Property Analysis" at bounding box center [25, 198] width 29 height 4
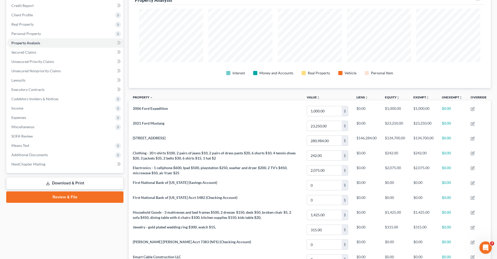
scroll to position [59, 0]
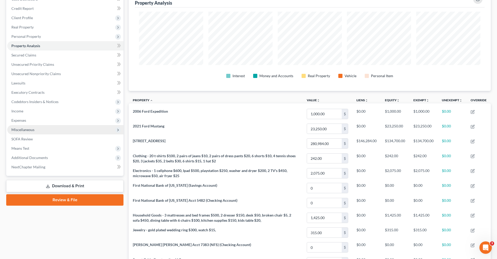
click at [22, 127] on span "Miscellaneous" at bounding box center [65, 129] width 116 height 9
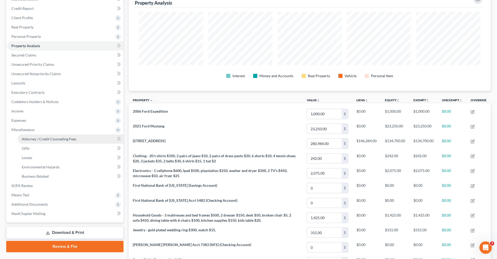
click at [33, 137] on span "Attorney / Credit Counseling Fees" at bounding box center [49, 139] width 55 height 4
select select "4"
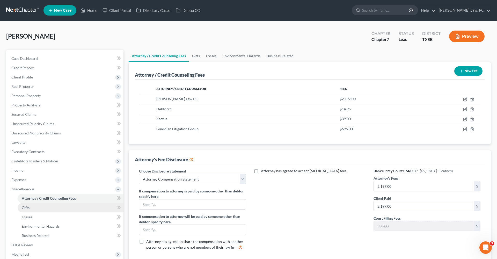
click at [25, 205] on link "Gifts" at bounding box center [71, 207] width 106 height 9
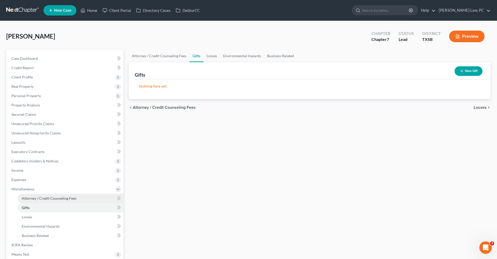
click at [33, 199] on span "Attorney / Credit Counseling Fees" at bounding box center [49, 198] width 55 height 4
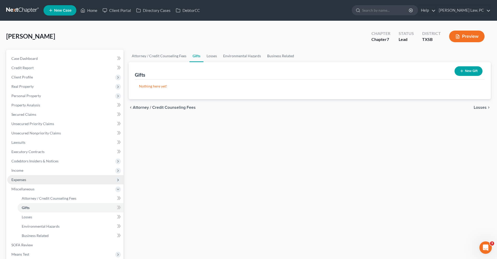
select select "4"
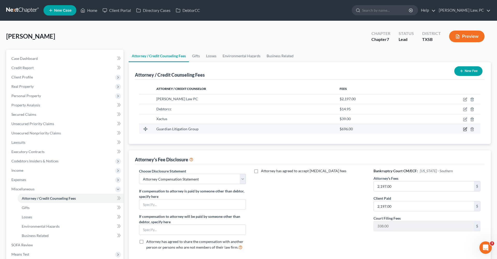
click at [465, 129] on icon "button" at bounding box center [465, 128] width 2 height 2
select select "4"
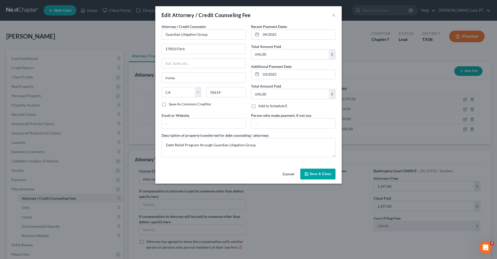
click at [319, 174] on span "Save & Close" at bounding box center [321, 174] width 22 height 4
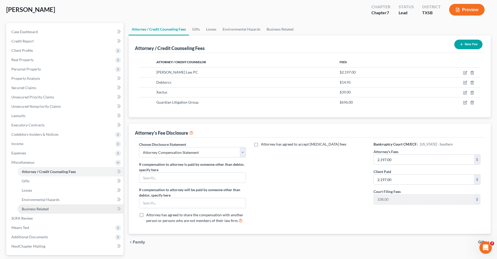
scroll to position [30, 0]
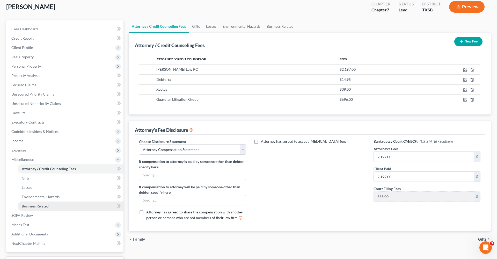
click at [35, 209] on link "Business Related" at bounding box center [71, 205] width 106 height 9
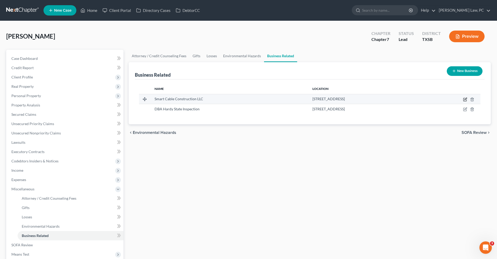
click at [466, 98] on icon "button" at bounding box center [465, 99] width 2 height 2
select select "member"
select select "45"
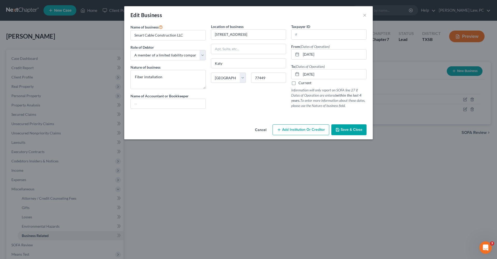
click at [363, 131] on button "Save & Close" at bounding box center [348, 129] width 35 height 11
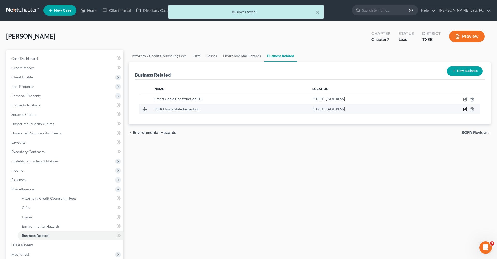
click at [465, 109] on icon "button" at bounding box center [465, 109] width 4 height 4
select select "sole_proprietor"
select select "45"
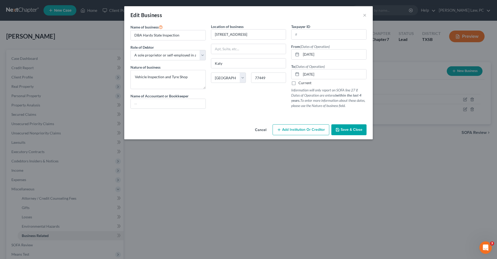
click at [354, 129] on span "Save & Close" at bounding box center [352, 129] width 22 height 4
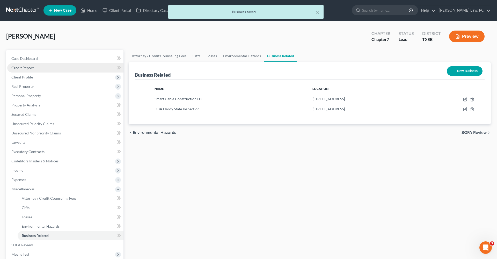
click at [24, 71] on link "Credit Report" at bounding box center [65, 67] width 116 height 9
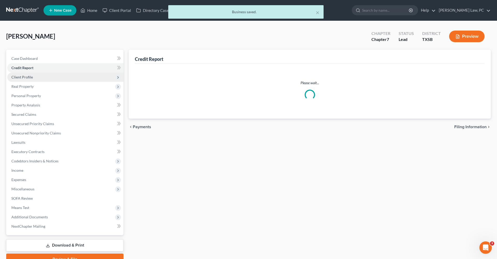
click at [25, 77] on span "Client Profile" at bounding box center [21, 77] width 21 height 4
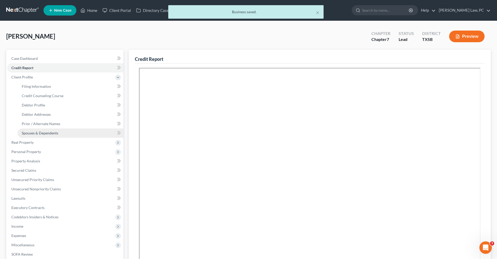
click at [40, 134] on span "Spouses & Dependents" at bounding box center [40, 133] width 37 height 4
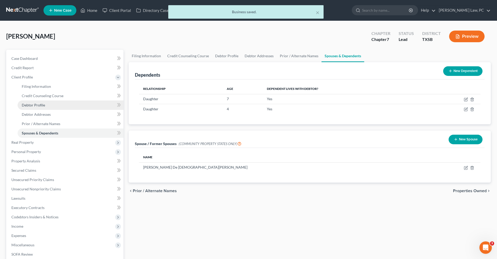
click at [32, 104] on span "Debtor Profile" at bounding box center [33, 105] width 23 height 4
select select "1"
select select "3"
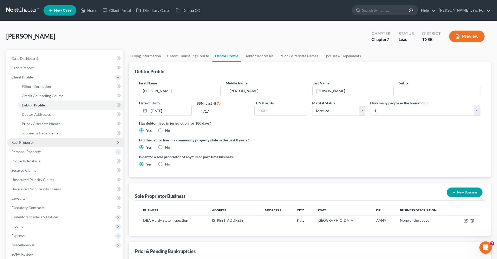
scroll to position [42, 0]
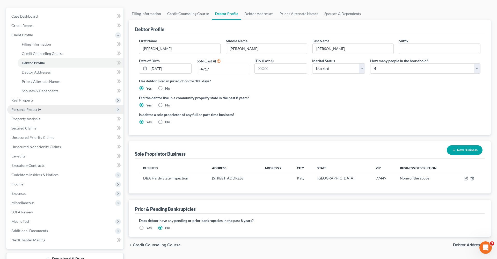
click at [26, 108] on span "Personal Property" at bounding box center [26, 109] width 30 height 4
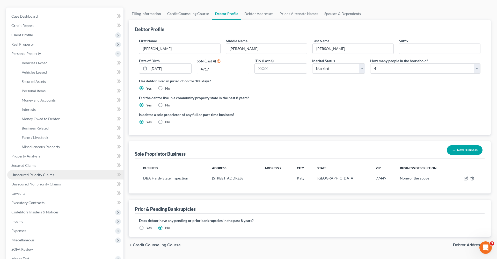
click at [32, 176] on span "Unsecured Priority Claims" at bounding box center [32, 174] width 43 height 4
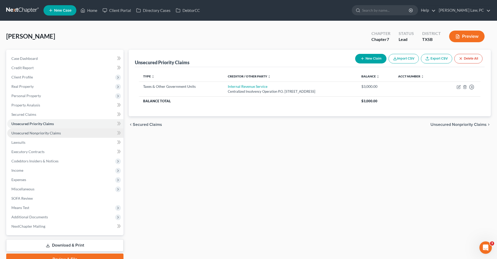
click at [38, 133] on span "Unsecured Nonpriority Claims" at bounding box center [35, 133] width 49 height 4
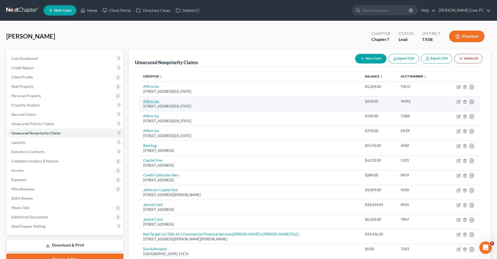
click at [148, 100] on link "Affirm Inc" at bounding box center [151, 101] width 16 height 4
select select "4"
select select "10"
select select "0"
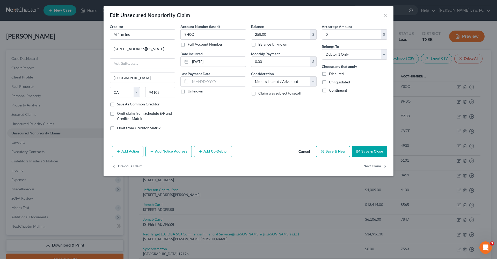
click at [369, 152] on button "Save & Close" at bounding box center [369, 151] width 35 height 11
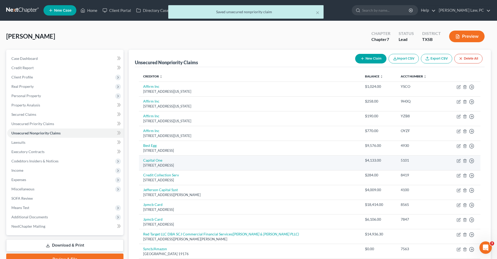
click at [150, 157] on td "Capital One Po Box 31293, Salt Lake City, UT 84131" at bounding box center [250, 162] width 222 height 15
click at [153, 160] on link "Capital One" at bounding box center [152, 160] width 19 height 4
select select "46"
select select "2"
select select "0"
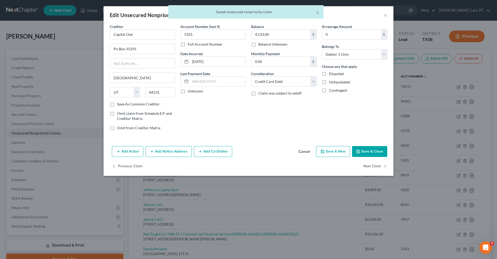
click at [375, 154] on button "Save & Close" at bounding box center [369, 151] width 35 height 11
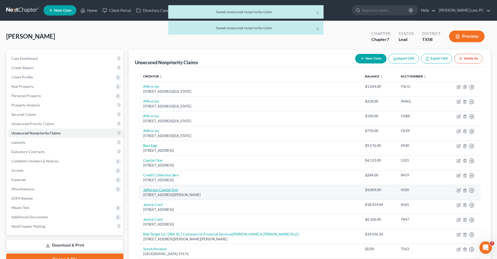
click at [146, 189] on link "Jefferson Capital Syst" at bounding box center [160, 189] width 35 height 4
select select "24"
select select "0"
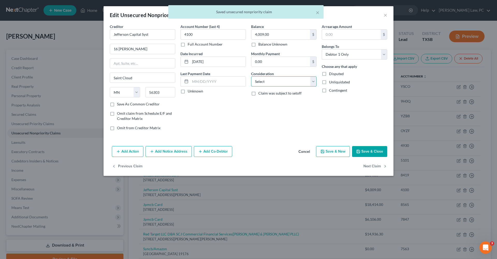
select select "1"
click at [375, 150] on button "Save & Close" at bounding box center [369, 151] width 35 height 11
type input "0"
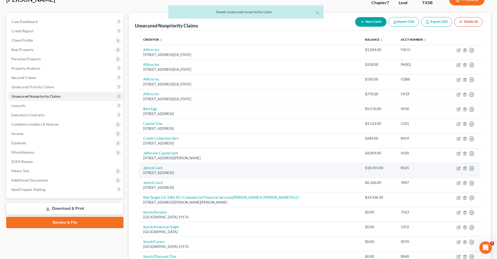
scroll to position [39, 0]
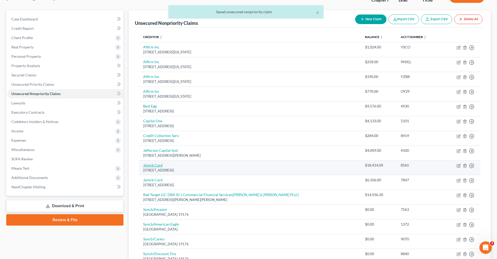
click at [154, 163] on link "Jpmcb Card" at bounding box center [152, 165] width 19 height 4
select select "7"
select select "0"
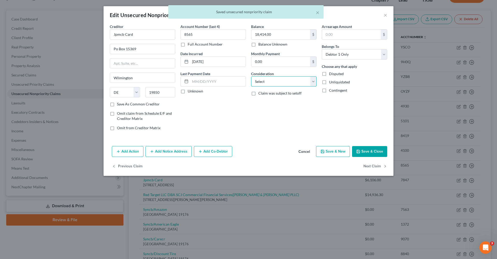
select select "2"
click at [138, 105] on label "Save As Common Creditor" at bounding box center [138, 103] width 43 height 5
click at [122, 105] on input "Save As Common Creditor" at bounding box center [120, 102] width 3 height 3
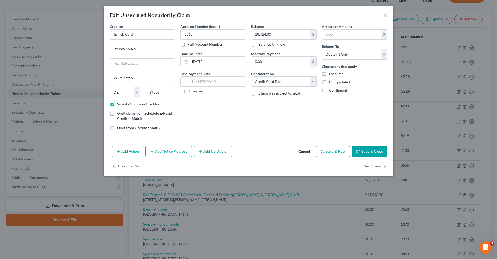
click at [369, 152] on button "Save & Close" at bounding box center [369, 151] width 35 height 11
checkbox input "false"
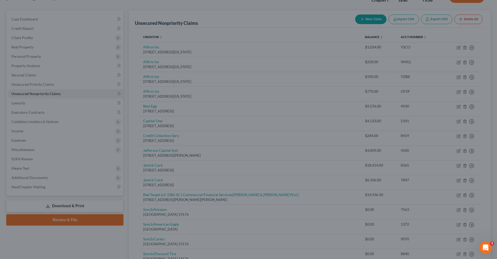
type input "0"
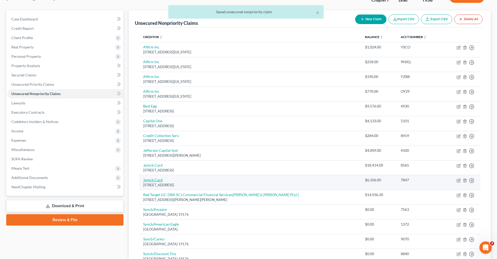
click at [157, 178] on link "Jpmcb Card" at bounding box center [152, 180] width 19 height 4
select select "7"
select select "0"
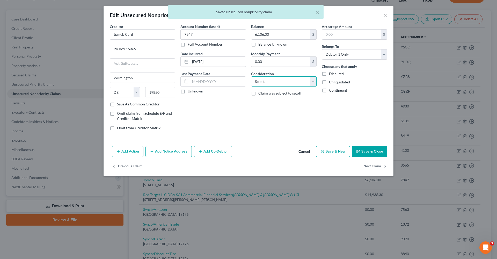
select select "2"
click at [122, 104] on label "Save As Common Creditor" at bounding box center [138, 103] width 43 height 5
click at [122, 104] on input "Save As Common Creditor" at bounding box center [120, 102] width 3 height 3
click at [367, 152] on button "Save & Close" at bounding box center [369, 151] width 35 height 11
checkbox input "false"
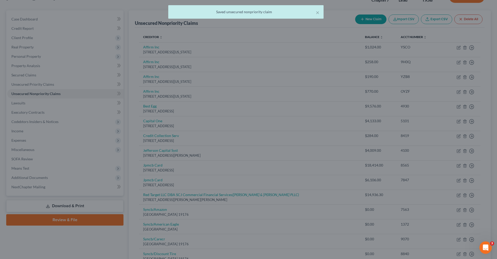
type input "0"
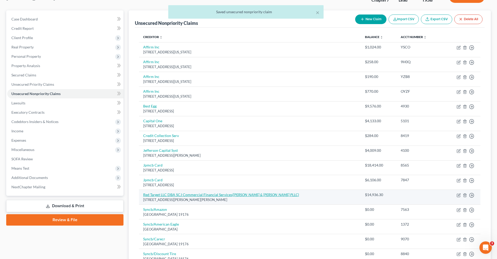
click at [159, 193] on link "Red Target LLC DBA SCJ Commercial Financial Services (Barnett & Garcia PLLC)" at bounding box center [221, 194] width 156 height 4
select select "7"
select select "10"
select select "0"
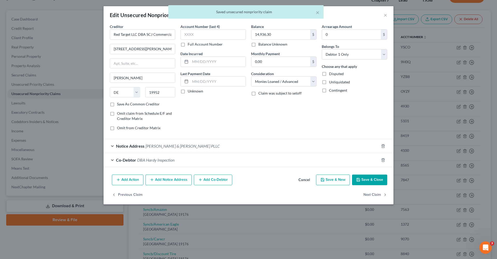
click at [210, 147] on div "Notice Address Barnett & Garcia PLLC" at bounding box center [241, 146] width 275 height 14
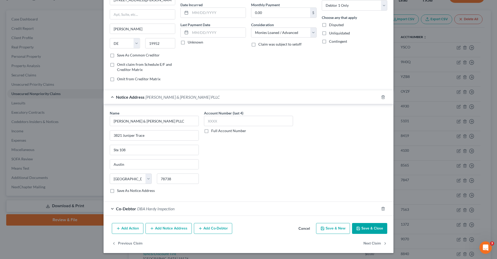
click at [214, 207] on div "Co-Debtor DBA Hardy Inspection" at bounding box center [241, 209] width 275 height 14
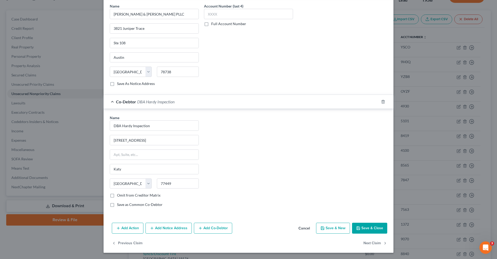
scroll to position [156, 0]
click at [378, 229] on button "Save & Close" at bounding box center [369, 228] width 35 height 11
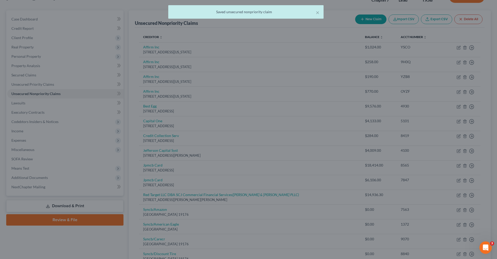
scroll to position [0, 0]
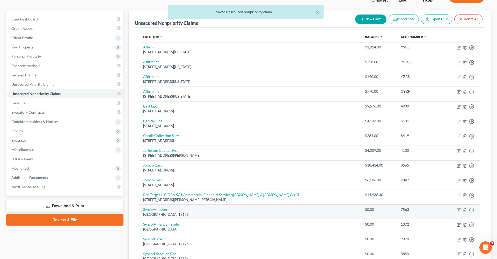
click at [156, 207] on link "Syncb/Amazon" at bounding box center [155, 209] width 24 height 4
select select "39"
select select "2"
select select "0"
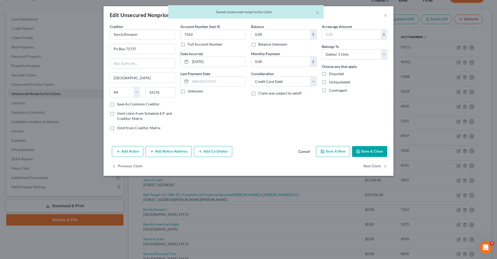
click at [378, 149] on button "Save & Close" at bounding box center [369, 151] width 35 height 11
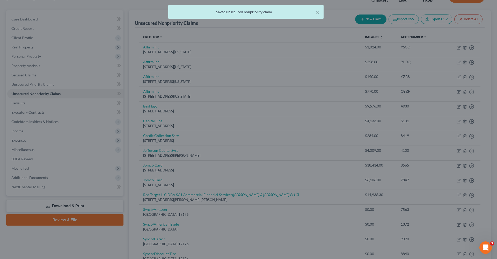
type input "0"
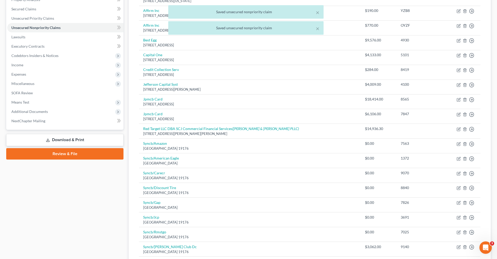
scroll to position [121, 0]
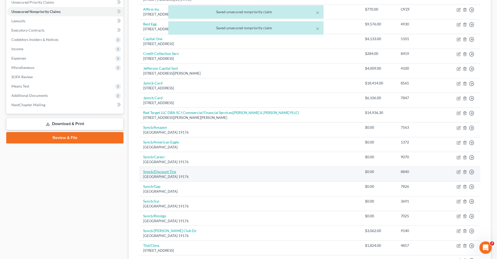
click at [164, 169] on link "Syncb/Discount Tire" at bounding box center [159, 171] width 33 height 4
select select "39"
select select "2"
select select "0"
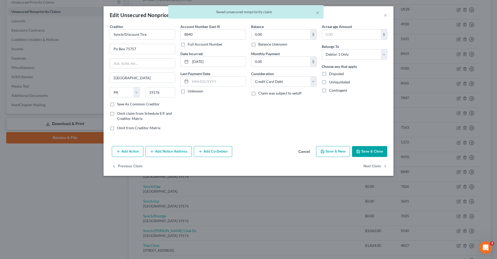
click at [365, 155] on button "Save & Close" at bounding box center [369, 151] width 35 height 11
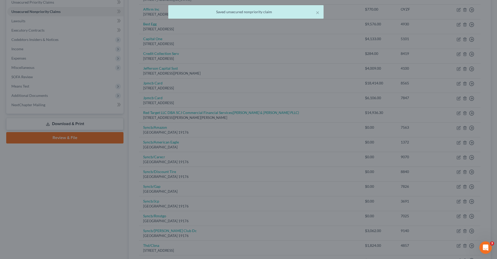
type input "0"
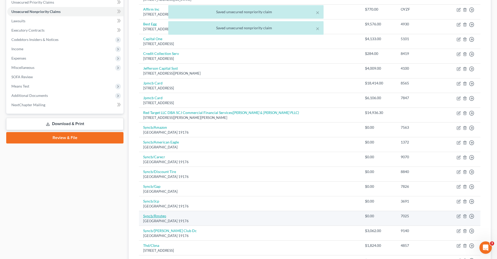
click at [156, 214] on link "Syncb/Rmstgo" at bounding box center [154, 216] width 23 height 4
select select "39"
select select "2"
select select "0"
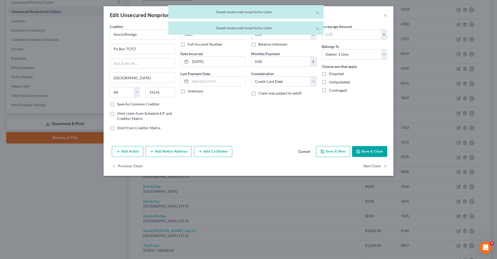
click at [367, 151] on button "Save & Close" at bounding box center [369, 151] width 35 height 11
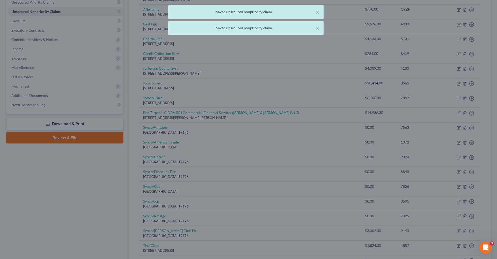
type input "0"
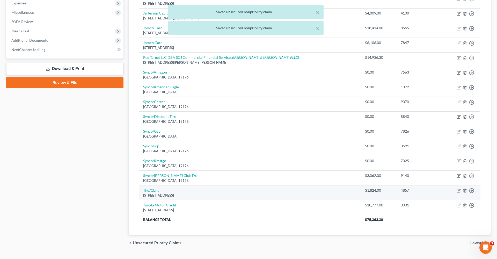
scroll to position [184, 0]
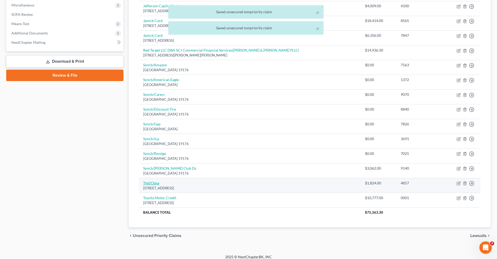
click at [154, 181] on link "Thd/Cbna" at bounding box center [151, 183] width 16 height 4
select select "43"
select select "2"
select select "0"
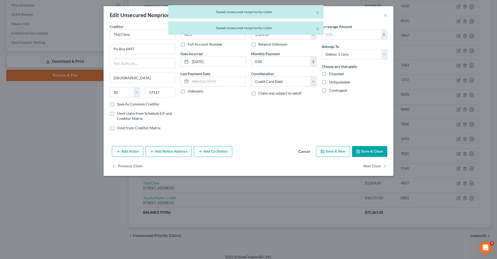
click at [376, 150] on button "Save & Close" at bounding box center [369, 151] width 35 height 11
type input "0"
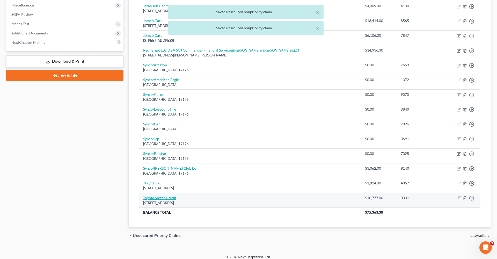
click at [162, 195] on link "Toyota Motor Credit" at bounding box center [159, 197] width 33 height 4
select select "16"
select select "4"
select select "0"
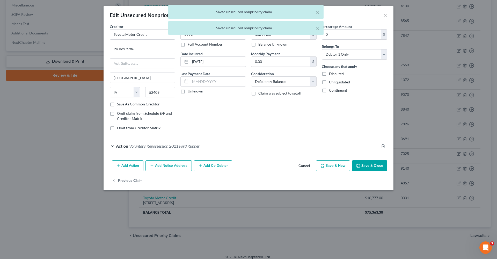
click at [378, 167] on button "Save & Close" at bounding box center [369, 165] width 35 height 11
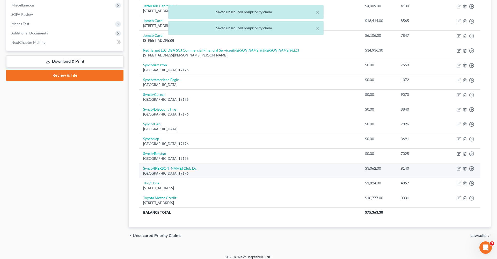
click at [152, 166] on link "Syncb/[PERSON_NAME] Club Dc" at bounding box center [170, 168] width 54 height 4
select select "39"
select select "2"
select select "0"
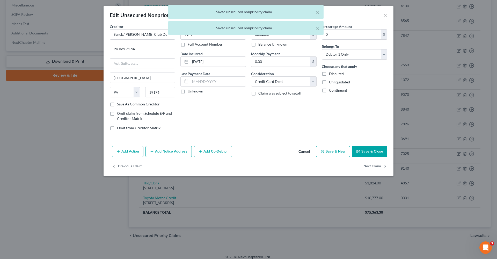
click at [368, 149] on button "Save & Close" at bounding box center [369, 151] width 35 height 11
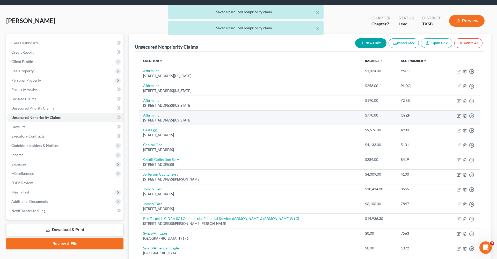
scroll to position [10, 0]
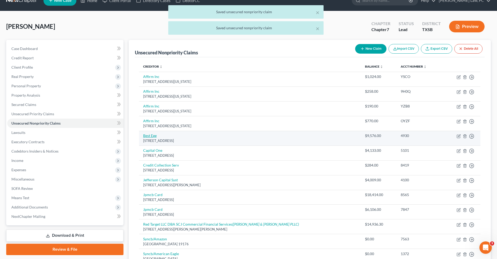
click at [147, 136] on link "Best Egg" at bounding box center [149, 135] width 13 height 4
select select "7"
select select "2"
select select "0"
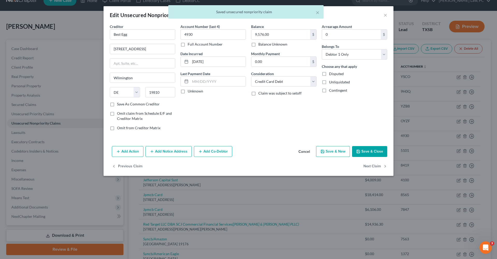
click at [372, 149] on button "Save & Close" at bounding box center [369, 151] width 35 height 11
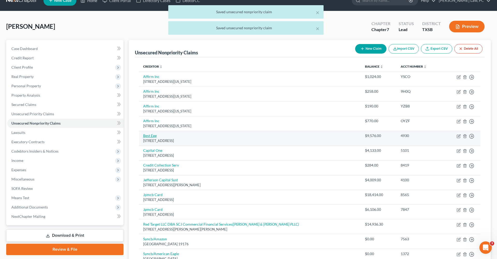
click at [143, 135] on link "Best Egg" at bounding box center [149, 135] width 13 height 4
select select "7"
select select "2"
select select "0"
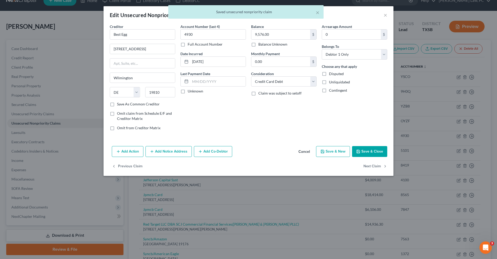
click at [378, 153] on button "Save & Close" at bounding box center [369, 151] width 35 height 11
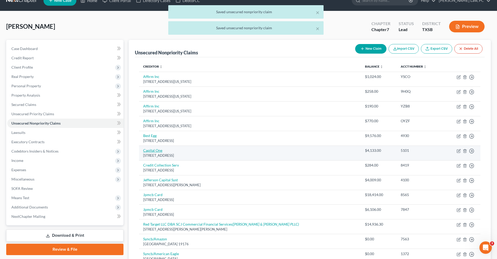
click at [155, 150] on link "Capital One" at bounding box center [152, 150] width 19 height 4
select select "46"
select select "2"
select select "0"
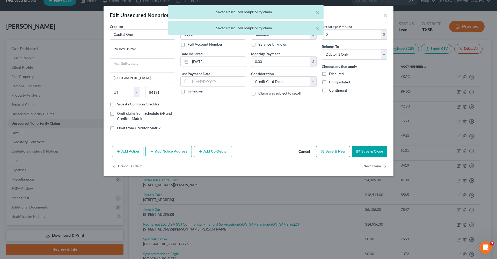
click at [366, 152] on button "Save & Close" at bounding box center [369, 151] width 35 height 11
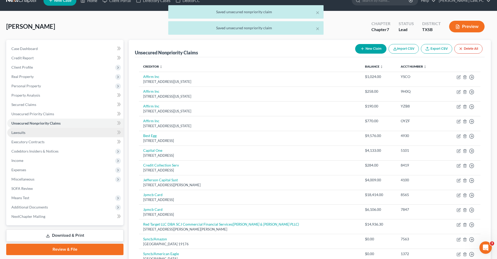
click at [19, 131] on span "Lawsuits" at bounding box center [18, 132] width 14 height 4
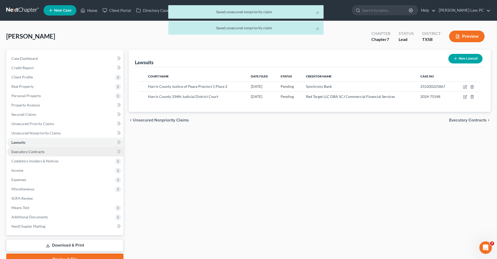
click at [28, 154] on link "Executory Contracts" at bounding box center [65, 151] width 116 height 9
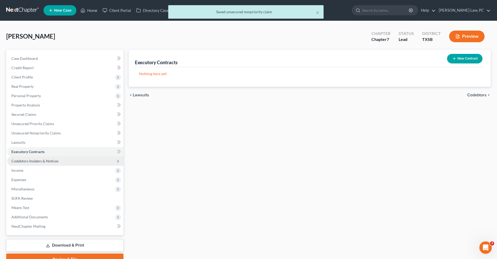
click at [32, 160] on span "Codebtors Insiders & Notices" at bounding box center [34, 161] width 47 height 4
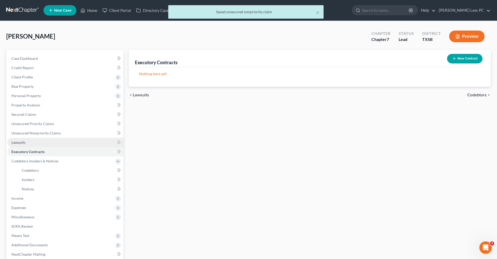
click at [18, 140] on span "Lawsuits" at bounding box center [18, 142] width 14 height 4
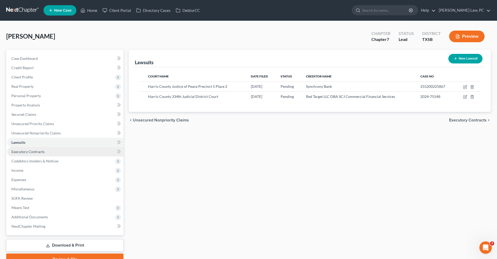
click at [34, 151] on span "Executory Contracts" at bounding box center [27, 151] width 33 height 4
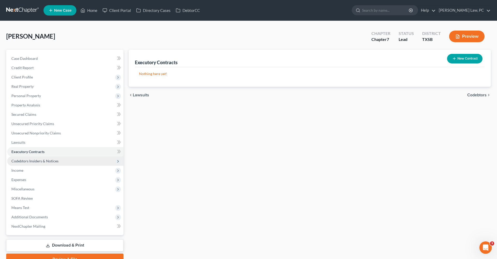
click at [42, 159] on span "Codebtors Insiders & Notices" at bounding box center [34, 161] width 47 height 4
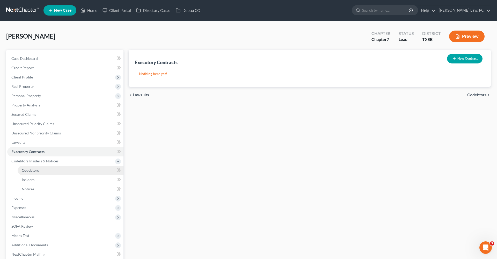
click at [25, 170] on span "Codebtors" at bounding box center [30, 170] width 17 height 4
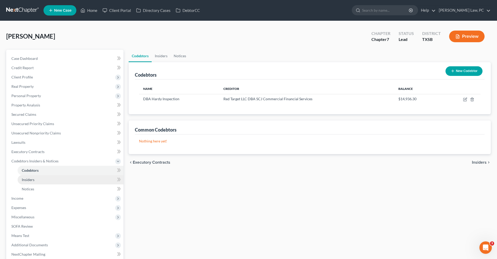
click at [32, 178] on span "Insiders" at bounding box center [28, 179] width 13 height 4
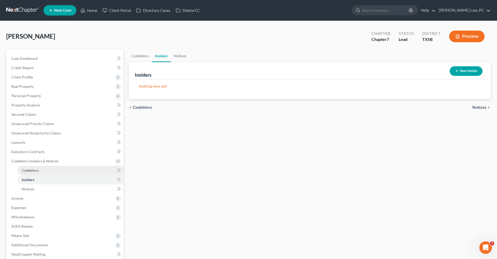
click at [29, 169] on span "Codebtors" at bounding box center [30, 170] width 17 height 4
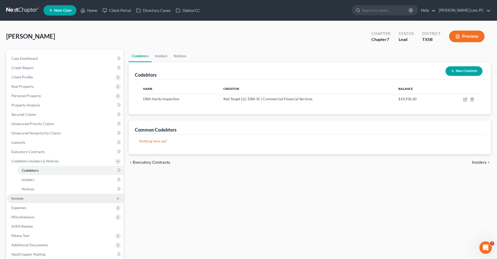
click at [17, 198] on span "Income" at bounding box center [17, 198] width 12 height 4
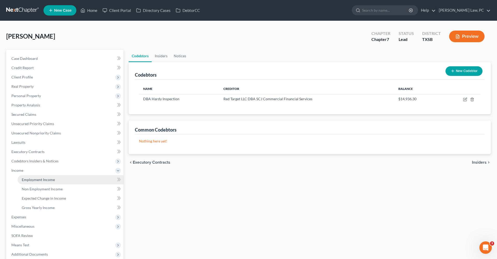
click at [33, 180] on span "Employment Income" at bounding box center [38, 179] width 33 height 4
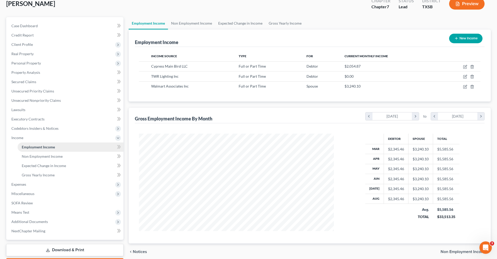
scroll to position [36, 0]
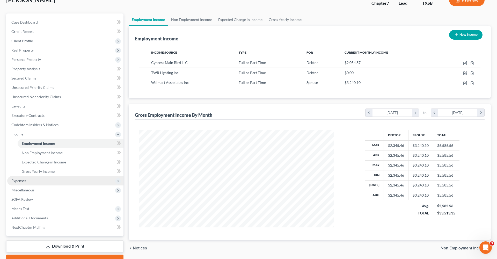
click at [25, 180] on span "Expenses" at bounding box center [18, 180] width 15 height 4
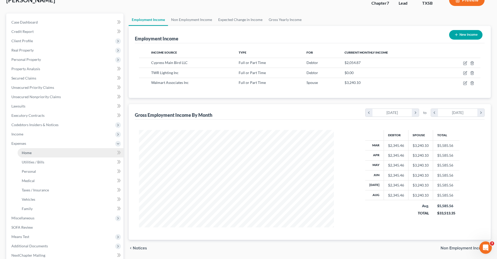
click at [25, 155] on link "Home" at bounding box center [71, 152] width 106 height 9
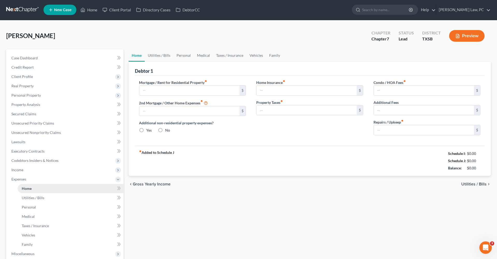
type input "1,305.00"
type input "0.00"
radio input "true"
type input "95.00"
type input "0.00"
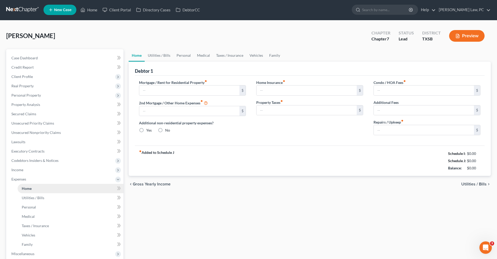
type input "42.00"
type input "0.00"
type input "150.00"
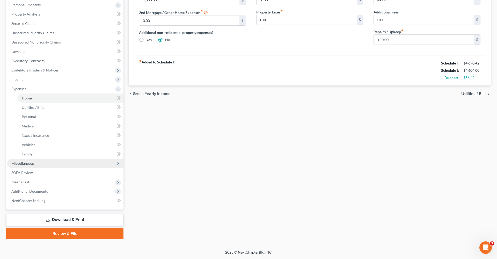
click at [26, 165] on span "Miscellaneous" at bounding box center [22, 163] width 23 height 4
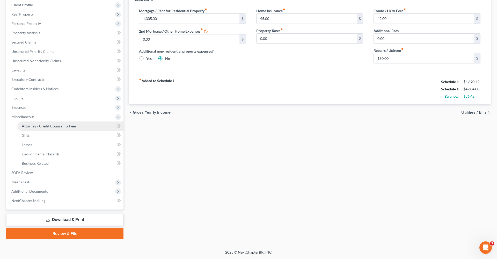
click at [35, 129] on link "Attorney / Credit Counseling Fees" at bounding box center [71, 125] width 106 height 9
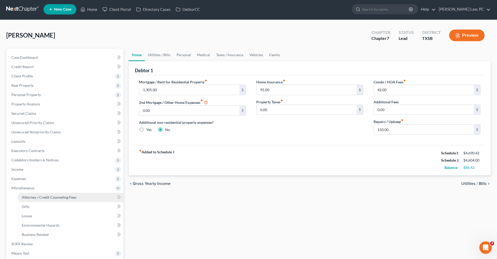
select select "4"
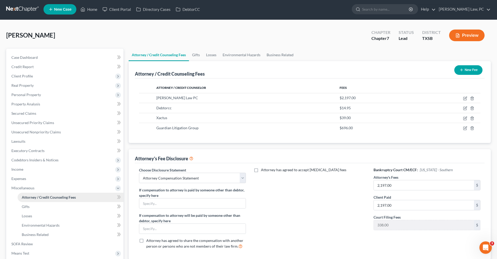
scroll to position [0, 0]
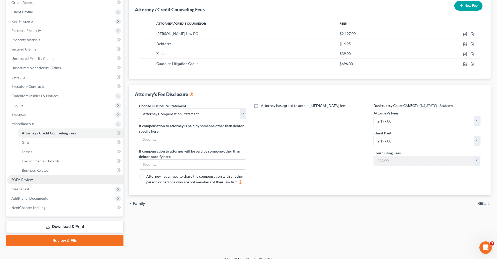
click at [25, 183] on link "SOFA Review" at bounding box center [65, 179] width 116 height 9
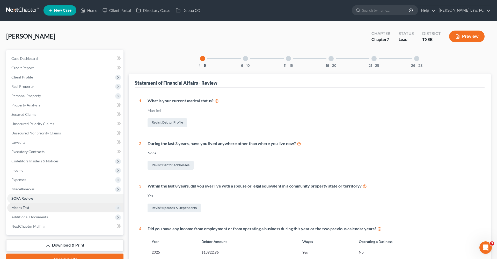
click at [22, 207] on span "Means Test" at bounding box center [20, 207] width 18 height 4
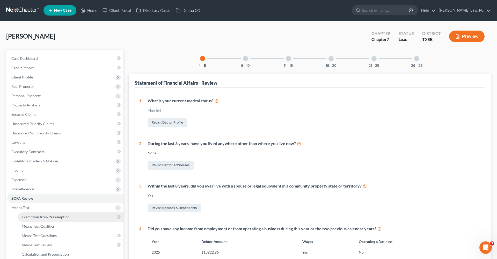
click at [35, 214] on link "Exemption from Presumption" at bounding box center [71, 216] width 106 height 9
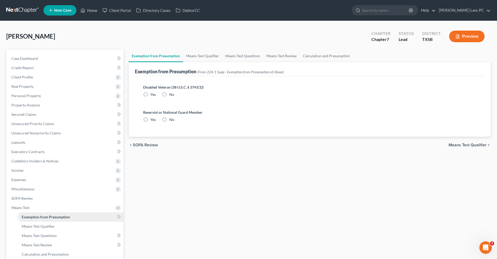
radio input "true"
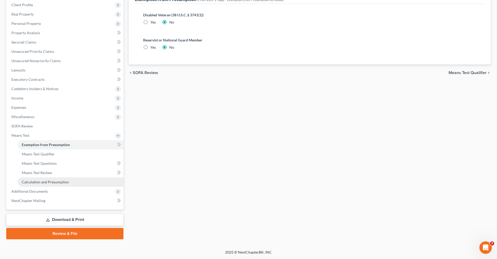
click at [39, 181] on span "Calculation and Presumption" at bounding box center [45, 182] width 47 height 4
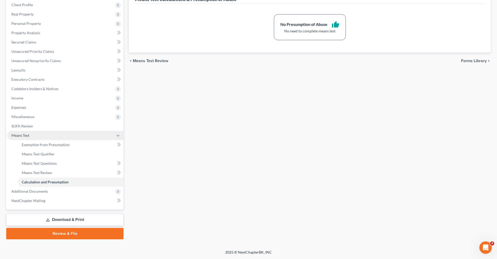
click at [23, 134] on span "Means Test" at bounding box center [20, 135] width 18 height 4
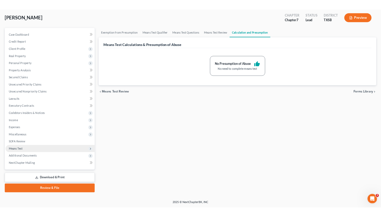
scroll to position [26, 0]
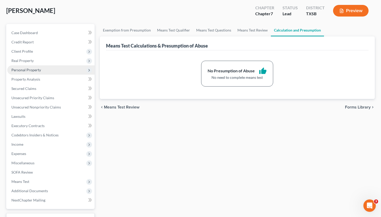
click at [31, 72] on span "Personal Property" at bounding box center [26, 70] width 30 height 4
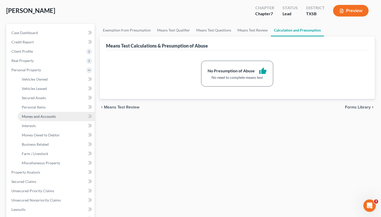
click at [43, 117] on span "Money and Accounts" at bounding box center [39, 116] width 34 height 4
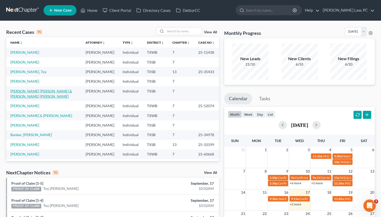
click at [38, 99] on link "[PERSON_NAME] [PERSON_NAME] & [PERSON_NAME] [PERSON_NAME]" at bounding box center [41, 94] width 62 height 10
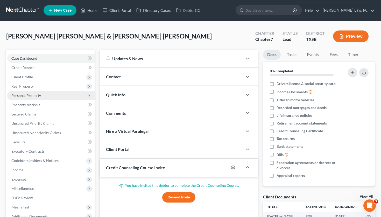
click at [36, 96] on span "Personal Property" at bounding box center [26, 95] width 30 height 4
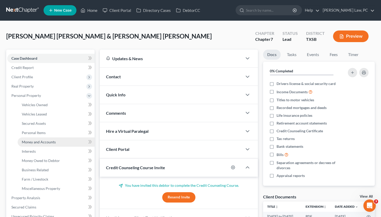
click at [46, 143] on span "Money and Accounts" at bounding box center [39, 142] width 34 height 4
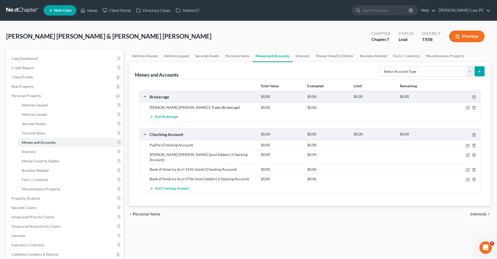
click at [19, 9] on link at bounding box center [22, 10] width 33 height 9
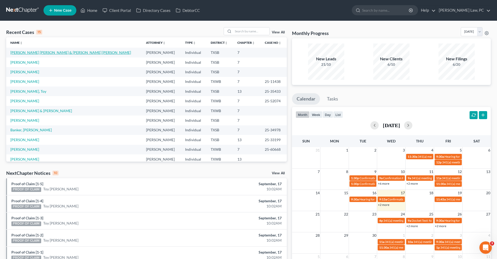
click at [82, 50] on link "[PERSON_NAME] [PERSON_NAME] & [PERSON_NAME] [PERSON_NAME]" at bounding box center [70, 52] width 121 height 4
click at [37, 61] on link "[PERSON_NAME]" at bounding box center [24, 62] width 29 height 4
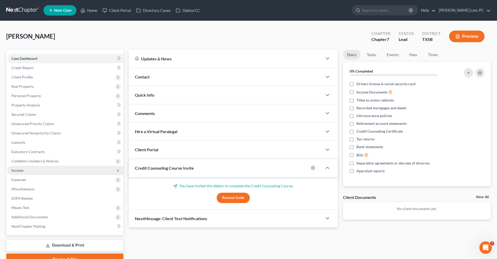
click at [20, 169] on span "Income" at bounding box center [17, 170] width 12 height 4
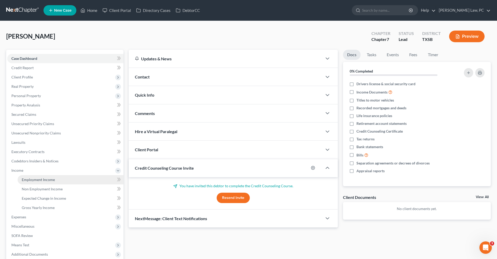
click at [42, 179] on span "Employment Income" at bounding box center [38, 179] width 33 height 4
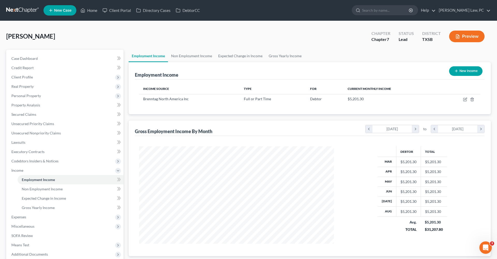
scroll to position [97, 205]
click at [466, 100] on icon "button" at bounding box center [465, 99] width 4 height 4
select select "0"
select select "39"
select select "2"
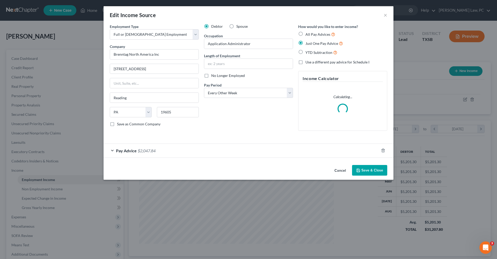
click at [215, 150] on div "Pay Advice $2,047.84" at bounding box center [241, 151] width 275 height 14
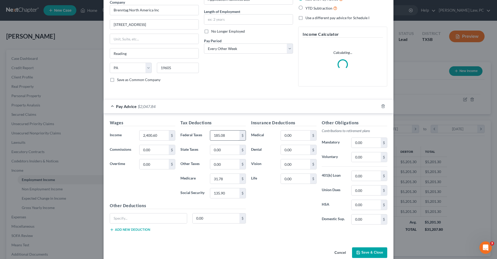
scroll to position [50, 0]
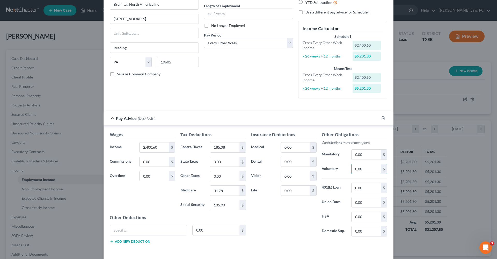
drag, startPoint x: 367, startPoint y: 169, endPoint x: 340, endPoint y: 169, distance: 27.4
click at [340, 169] on div "Voluntary 0.00 $" at bounding box center [354, 169] width 71 height 10
type input "11.66"
drag, startPoint x: 296, startPoint y: 160, endPoint x: 278, endPoint y: 160, distance: 18.4
click at [278, 160] on div "Dental 0.00 $" at bounding box center [284, 162] width 71 height 10
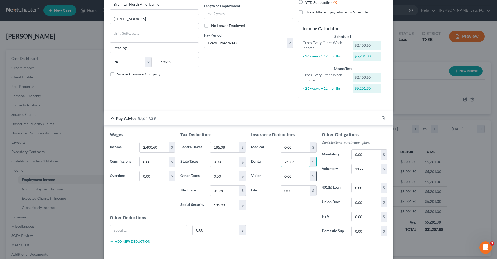
type input "24.79"
drag, startPoint x: 299, startPoint y: 176, endPoint x: 283, endPoint y: 175, distance: 16.1
click at [283, 175] on input "0.00" at bounding box center [295, 176] width 29 height 10
type input "11.13"
click at [295, 190] on input "0.00" at bounding box center [295, 191] width 29 height 10
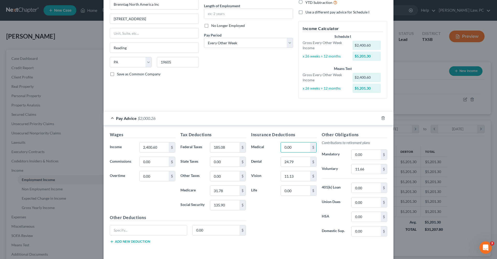
drag, startPoint x: 294, startPoint y: 147, endPoint x: 275, endPoint y: 147, distance: 18.6
click at [275, 147] on div "Medical 0.00 $" at bounding box center [284, 147] width 71 height 10
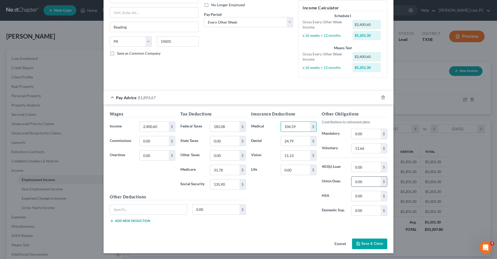
scroll to position [70, 0]
type input "106.59"
drag, startPoint x: 368, startPoint y: 195, endPoint x: 350, endPoint y: 194, distance: 18.4
click at [350, 194] on div "0.00 $" at bounding box center [369, 196] width 41 height 10
type input "57.69"
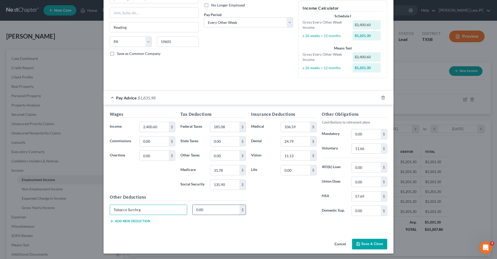
type input "Tobacco Surchrg"
drag, startPoint x: 216, startPoint y: 209, endPoint x: 188, endPoint y: 209, distance: 27.4
click at [188, 209] on div "Tobacco Surchrg 0.00 $" at bounding box center [177, 212] width 141 height 14
type input "11.54"
click at [124, 221] on button "Add new deduction" at bounding box center [130, 221] width 40 height 4
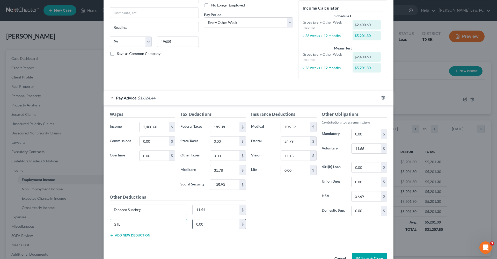
type input "GTL"
drag, startPoint x: 210, startPoint y: 225, endPoint x: 193, endPoint y: 225, distance: 17.1
click at [193, 225] on input "0.00" at bounding box center [216, 224] width 47 height 10
type input "3.18"
click at [141, 234] on button "Add new deduction" at bounding box center [130, 235] width 40 height 4
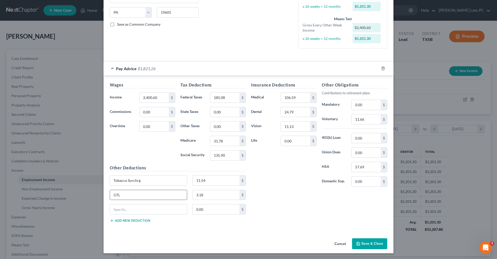
scroll to position [99, 0]
drag, startPoint x: 299, startPoint y: 142, endPoint x: 264, endPoint y: 141, distance: 34.7
click at [264, 141] on div "Life 0.00 $" at bounding box center [284, 141] width 71 height 10
type input "0.75"
click at [130, 209] on input "text" at bounding box center [148, 210] width 77 height 10
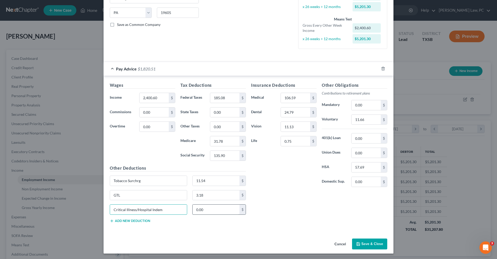
type input "Critical Illness/Hospital Indem"
drag, startPoint x: 203, startPoint y: 209, endPoint x: 192, endPoint y: 208, distance: 11.7
click at [192, 208] on div "0.00 $" at bounding box center [219, 209] width 59 height 10
type input "12.49"
click at [365, 243] on button "Save & Close" at bounding box center [369, 243] width 35 height 11
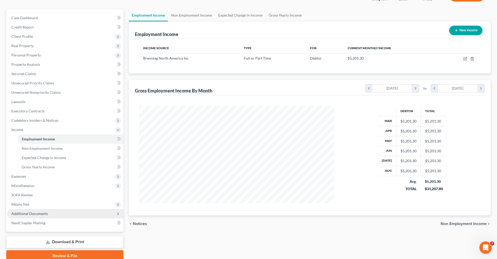
scroll to position [44, 0]
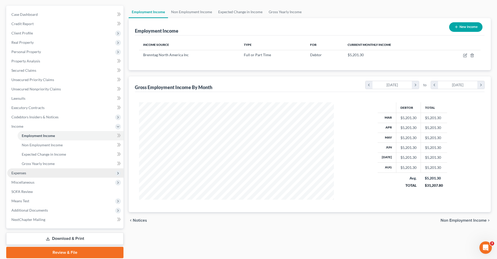
click at [18, 174] on span "Expenses" at bounding box center [18, 173] width 15 height 4
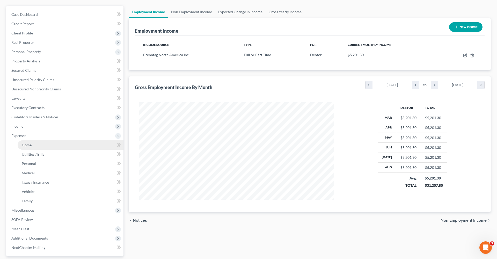
click at [25, 144] on span "Home" at bounding box center [27, 145] width 10 height 4
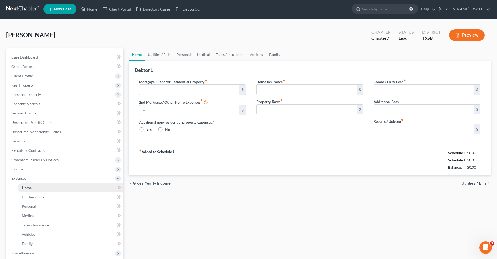
type input "1,590.00"
type input "0.00"
radio input "true"
type input "0.00"
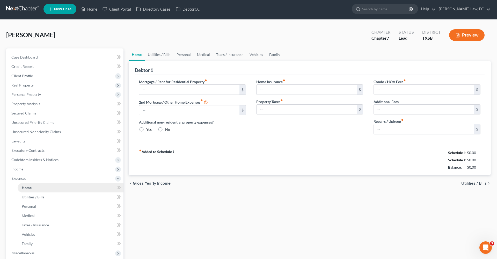
type input "0.00"
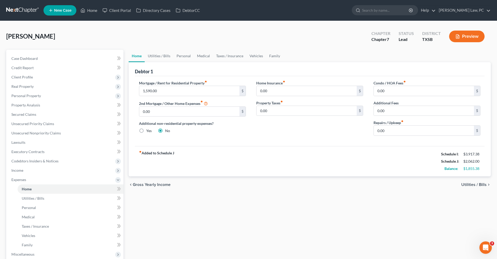
click at [26, 11] on link at bounding box center [22, 10] width 33 height 9
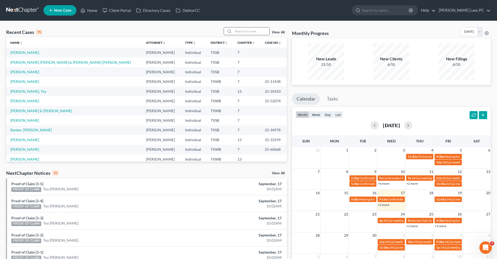
click at [242, 32] on input "search" at bounding box center [251, 31] width 36 height 8
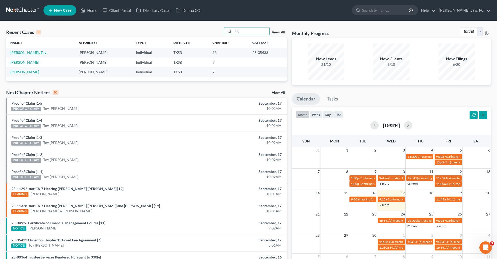
type input "toy"
click at [30, 51] on link "[PERSON_NAME], Toy" at bounding box center [28, 52] width 36 height 4
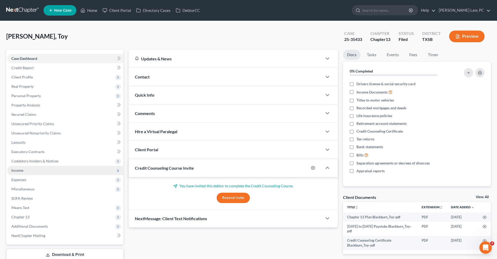
click at [17, 171] on span "Income" at bounding box center [17, 170] width 12 height 4
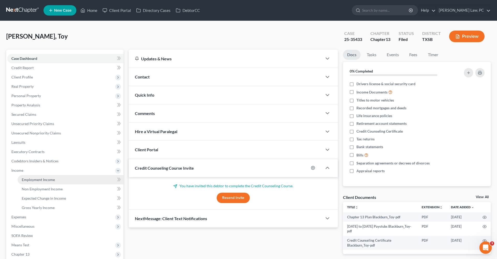
click at [42, 179] on span "Employment Income" at bounding box center [38, 179] width 33 height 4
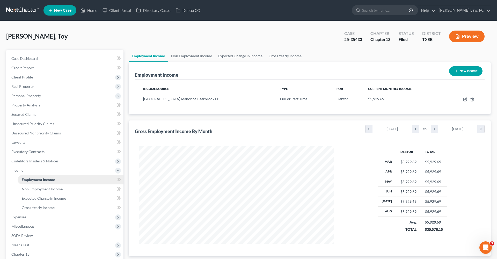
scroll to position [97, 205]
click at [18, 218] on span "Expenses" at bounding box center [18, 217] width 15 height 4
click at [28, 192] on link "Home" at bounding box center [71, 188] width 106 height 9
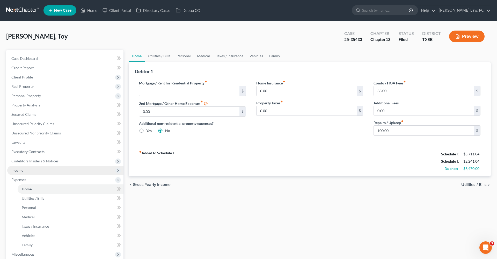
click at [18, 167] on span "Income" at bounding box center [65, 170] width 116 height 9
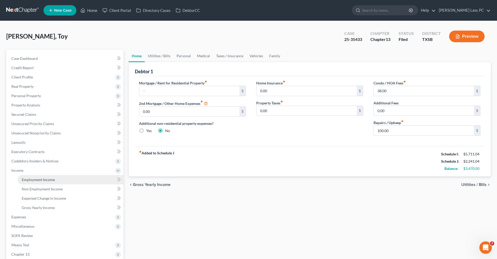
click at [39, 179] on span "Employment Income" at bounding box center [38, 179] width 33 height 4
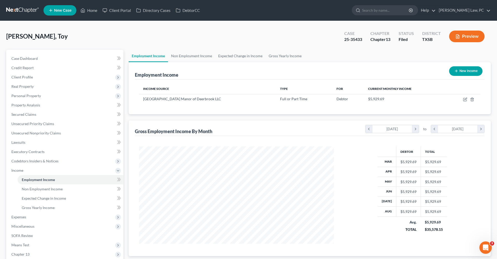
scroll to position [97, 205]
click at [465, 99] on icon "button" at bounding box center [465, 99] width 4 height 4
select select "0"
select select "45"
select select "2"
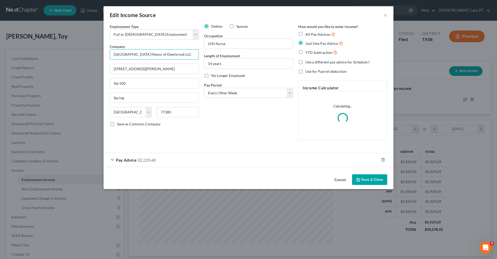
drag, startPoint x: 175, startPoint y: 53, endPoint x: 93, endPoint y: 52, distance: 81.3
click at [93, 52] on div "Edit Income Source × Employment Type * Select Full or [DEMOGRAPHIC_DATA] Employ…" at bounding box center [248, 129] width 497 height 259
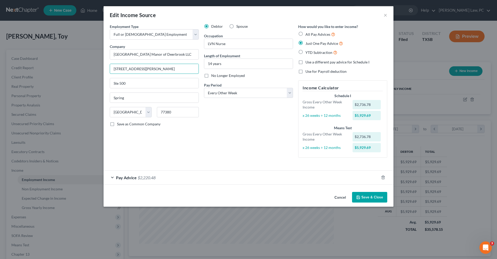
drag, startPoint x: 164, startPoint y: 69, endPoint x: 104, endPoint y: 68, distance: 60.1
click at [386, 16] on button "×" at bounding box center [386, 15] width 4 height 6
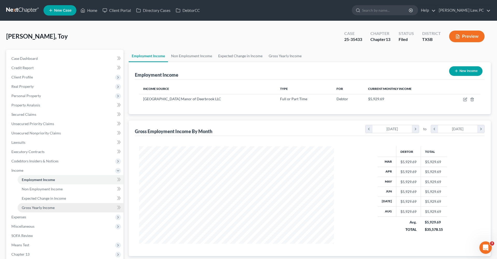
click at [31, 210] on link "Gross Yearly Income" at bounding box center [71, 207] width 106 height 9
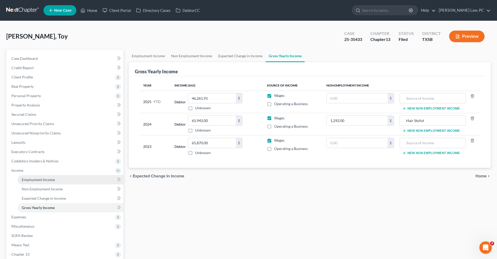
click at [27, 181] on span "Employment Income" at bounding box center [38, 179] width 33 height 4
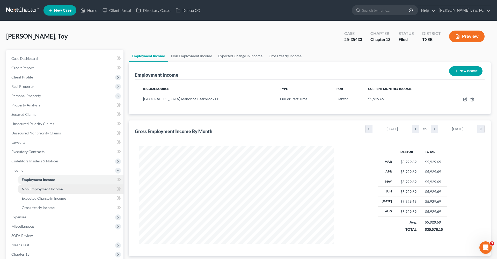
scroll to position [97, 205]
click at [43, 190] on span "Non Employment Income" at bounding box center [42, 189] width 41 height 4
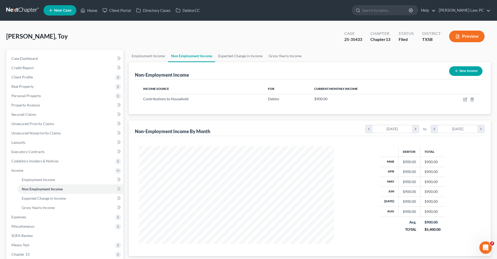
scroll to position [97, 205]
click at [25, 10] on link at bounding box center [22, 10] width 33 height 9
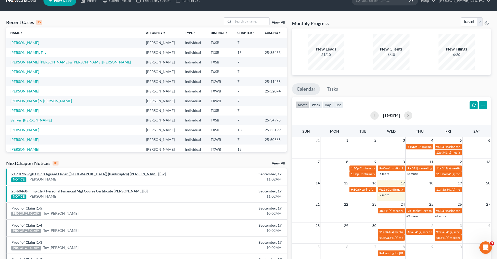
scroll to position [10, 0]
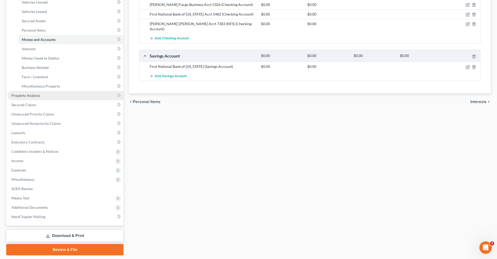
scroll to position [119, 0]
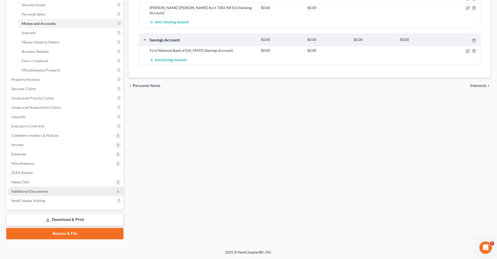
click at [35, 192] on span "Additional Documents" at bounding box center [29, 191] width 37 height 4
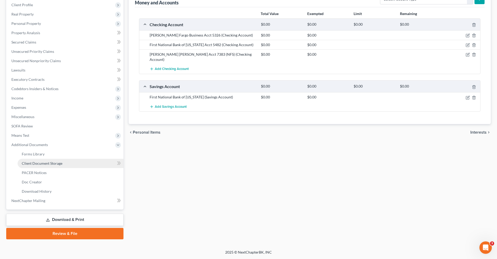
scroll to position [72, 0]
click at [40, 166] on link "Client Document Storage" at bounding box center [71, 163] width 106 height 9
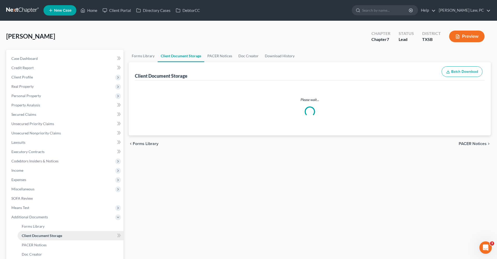
select select "8"
select select "39"
select select "8"
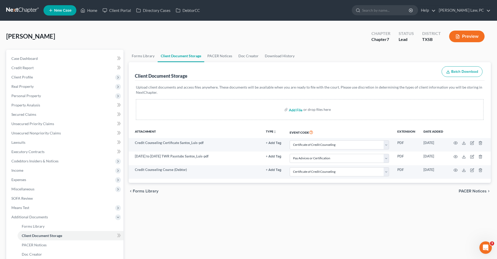
click at [293, 110] on input "file" at bounding box center [295, 109] width 12 height 9
type input "C:\fakepath\[DATE] to [DATE] Paystubs [PERSON_NAME].pdf"
select select "8"
select select "39"
select select "8"
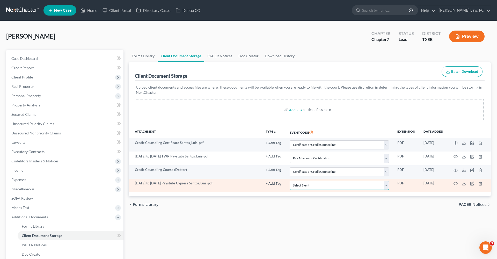
select select "39"
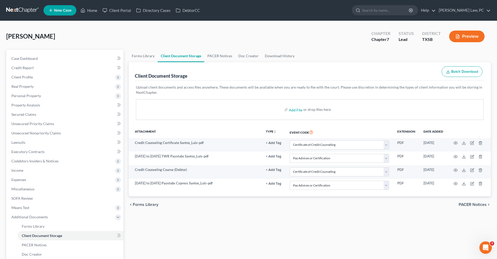
click at [278, 209] on div "chevron_left Forms Library PACER Notices chevron_right" at bounding box center [310, 204] width 362 height 17
click at [28, 95] on span "Personal Property" at bounding box center [26, 95] width 30 height 4
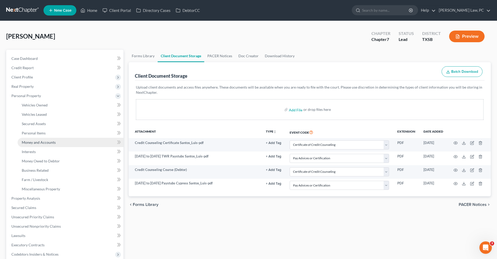
click at [44, 142] on span "Money and Accounts" at bounding box center [39, 142] width 34 height 4
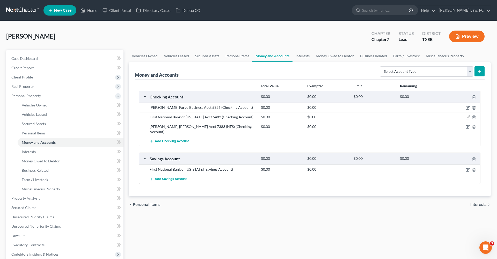
click at [468, 117] on icon "button" at bounding box center [468, 117] width 2 height 2
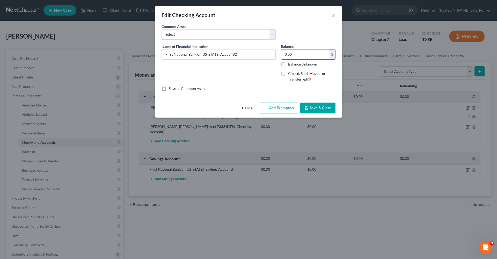
click at [294, 55] on input "0.00" at bounding box center [305, 54] width 48 height 10
drag, startPoint x: 294, startPoint y: 55, endPoint x: 272, endPoint y: 55, distance: 22.0
click at [272, 55] on div "Name of Financial Institution * First National Bank of [US_STATE] Acct 5482 Bal…" at bounding box center [248, 65] width 179 height 42
click at [333, 16] on button "×" at bounding box center [334, 15] width 4 height 6
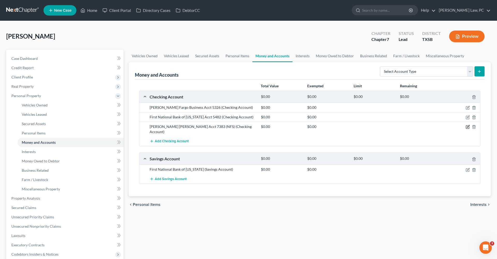
click at [467, 127] on icon "button" at bounding box center [468, 127] width 4 height 4
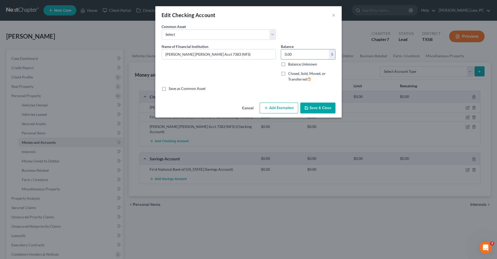
drag, startPoint x: 296, startPoint y: 53, endPoint x: 281, endPoint y: 52, distance: 15.3
click at [281, 52] on div "Balance 0.00 $ Balance Unknown Balance Undetermined 0.00 $ Balance Unknown Clos…" at bounding box center [308, 65] width 60 height 42
type input "679.87"
click at [284, 103] on button "Add Exemption" at bounding box center [279, 108] width 39 height 11
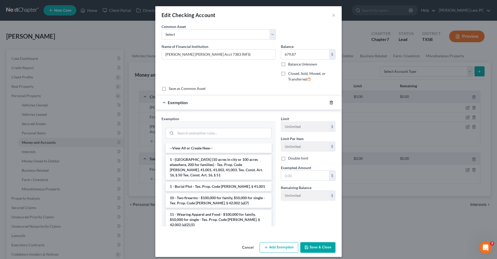
click at [333, 101] on icon "button" at bounding box center [331, 102] width 4 height 4
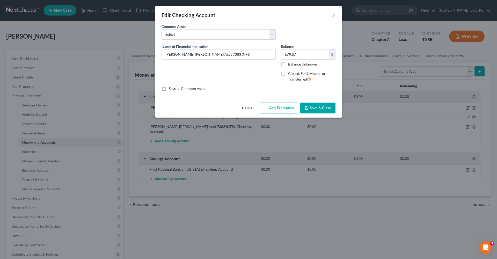
click at [312, 109] on button "Save & Close" at bounding box center [317, 108] width 35 height 11
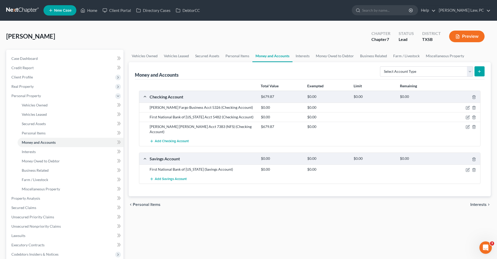
click at [465, 167] on div at bounding box center [462, 169] width 37 height 5
click at [468, 168] on icon "button" at bounding box center [468, 169] width 2 height 2
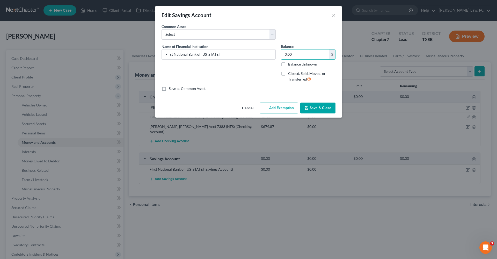
drag, startPoint x: 294, startPoint y: 55, endPoint x: 278, endPoint y: 55, distance: 15.8
click at [278, 55] on div "Name of Financial Institution * First National Bank of [US_STATE] Balance 0.00 …" at bounding box center [248, 65] width 179 height 42
click at [318, 108] on button "Save & Close" at bounding box center [317, 108] width 35 height 11
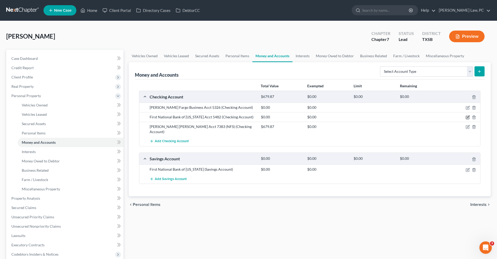
click at [467, 115] on icon "button" at bounding box center [468, 117] width 4 height 4
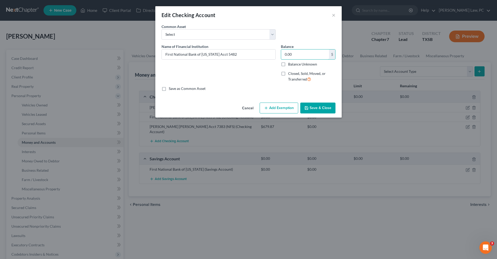
drag, startPoint x: 296, startPoint y: 55, endPoint x: 279, endPoint y: 53, distance: 16.4
click at [279, 53] on div "Balance 0.00 $ Balance Unknown Balance Undetermined 0.00 $ Balance Unknown Clos…" at bounding box center [308, 65] width 60 height 42
type input "117.77"
click at [318, 110] on button "Save & Close" at bounding box center [317, 108] width 35 height 11
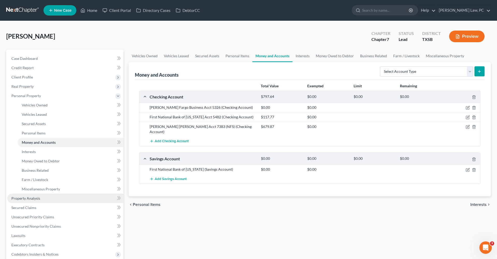
click at [21, 199] on span "Property Analysis" at bounding box center [25, 198] width 29 height 4
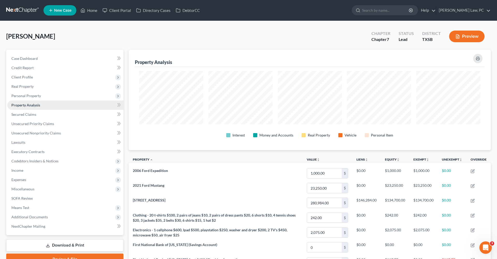
scroll to position [100, 362]
click at [26, 113] on span "Secured Claims" at bounding box center [23, 114] width 25 height 4
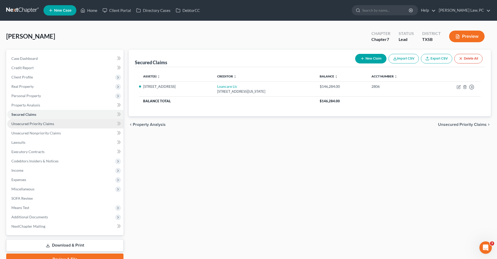
click at [34, 123] on span "Unsecured Priority Claims" at bounding box center [32, 123] width 43 height 4
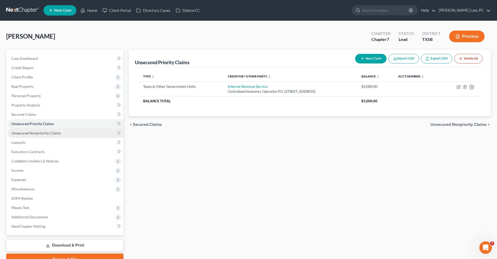
click at [44, 133] on span "Unsecured Nonpriority Claims" at bounding box center [35, 133] width 49 height 4
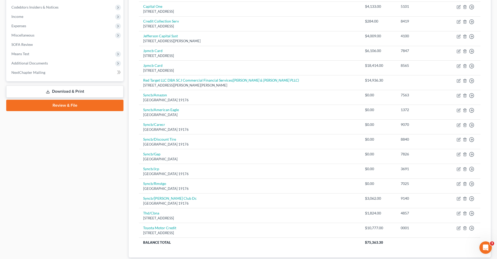
scroll to position [185, 0]
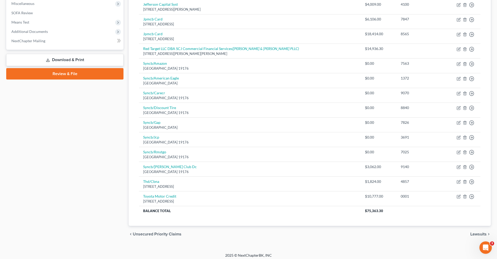
click at [61, 59] on link "Download & Print" at bounding box center [64, 60] width 117 height 12
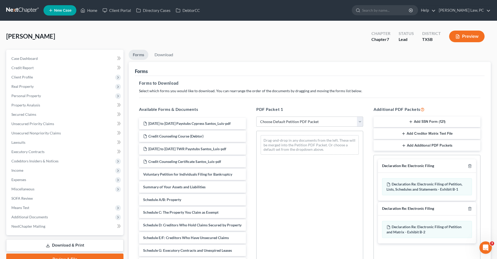
select select "0"
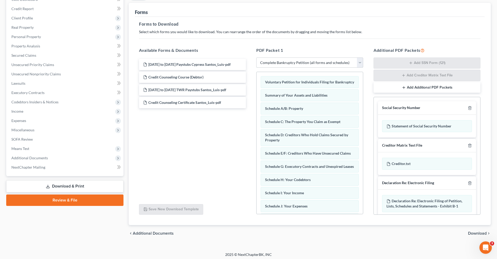
scroll to position [60, 0]
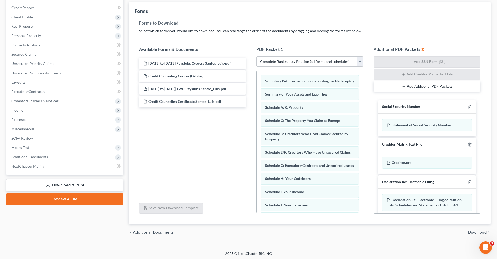
click at [472, 231] on span "Download" at bounding box center [477, 232] width 19 height 4
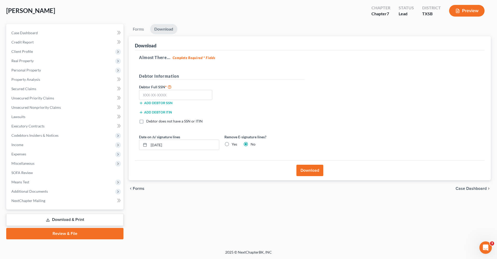
scroll to position [26, 0]
click at [149, 94] on input "text" at bounding box center [175, 95] width 73 height 10
type input "645-94-4717"
click at [309, 172] on button "Download" at bounding box center [309, 170] width 27 height 11
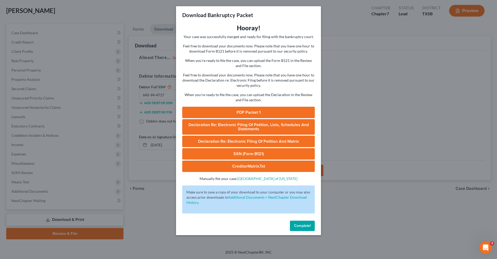
click at [256, 114] on link "PDF Packet 1" at bounding box center [248, 112] width 133 height 11
click at [236, 129] on link "Declaration Re: Electronic Filing of Petition, Lists, Schedules and Statements …" at bounding box center [248, 127] width 133 height 16
click at [259, 140] on link "Declaration Re: Electronic Filing of Petition and Matrix" at bounding box center [248, 141] width 133 height 11
click at [247, 156] on link "SSN (Form B121)" at bounding box center [248, 153] width 133 height 11
click at [301, 227] on span "Complete!" at bounding box center [302, 225] width 17 height 4
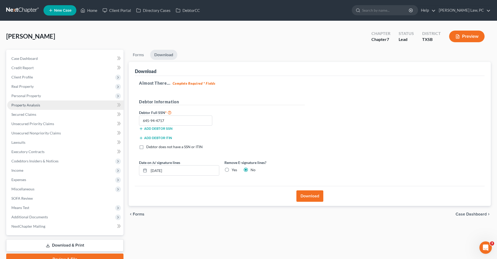
scroll to position [0, 0]
